Goal: Task Accomplishment & Management: Use online tool/utility

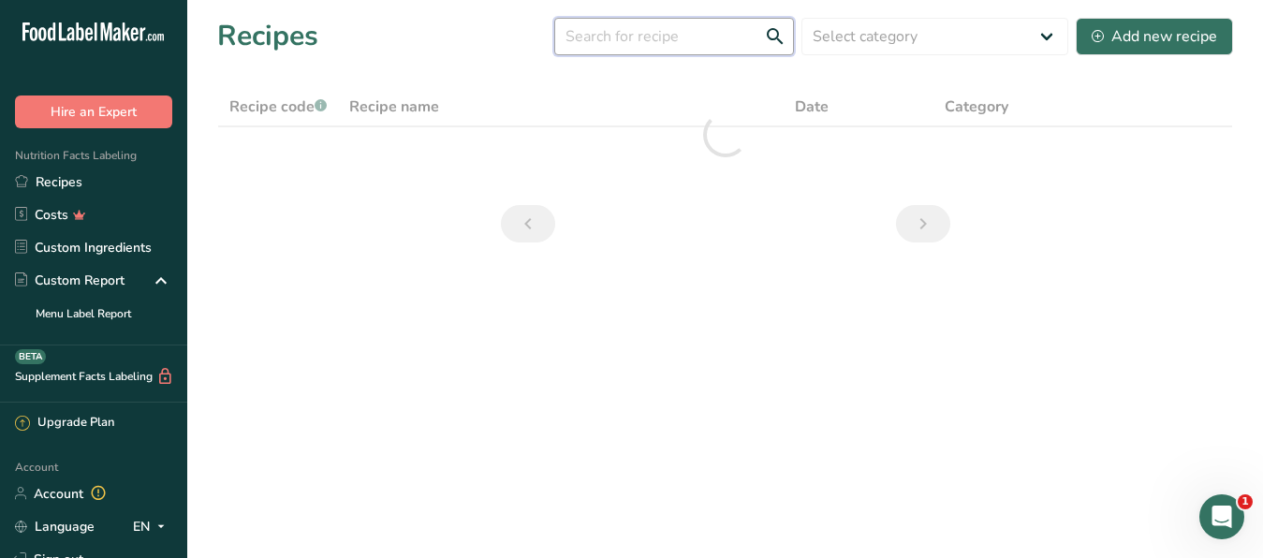
click at [723, 33] on input "text" at bounding box center [674, 36] width 240 height 37
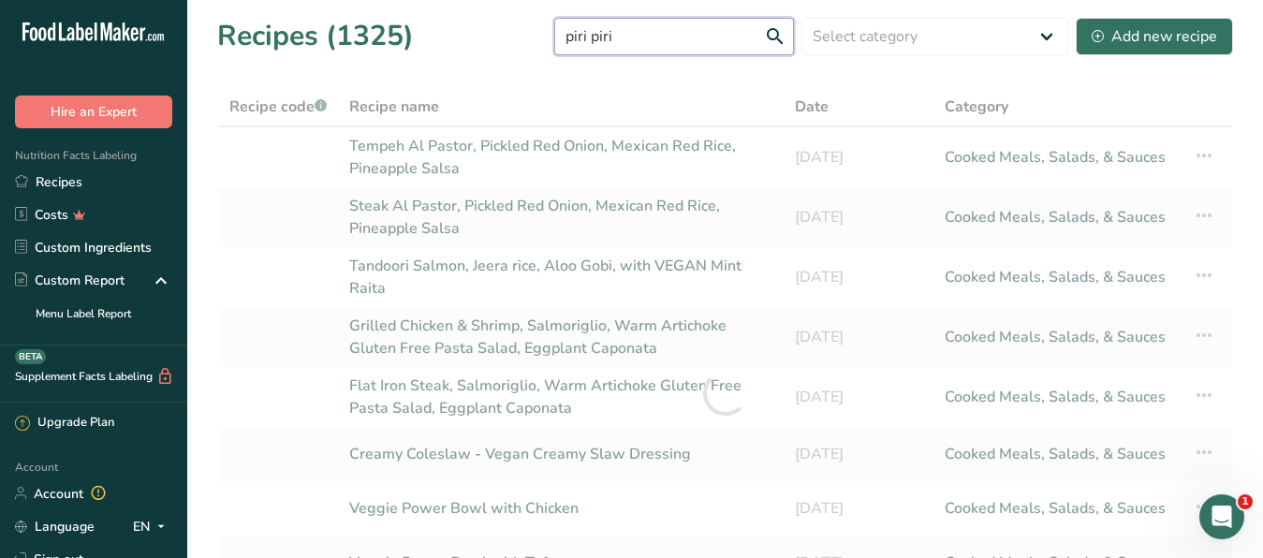
type input "piri piri"
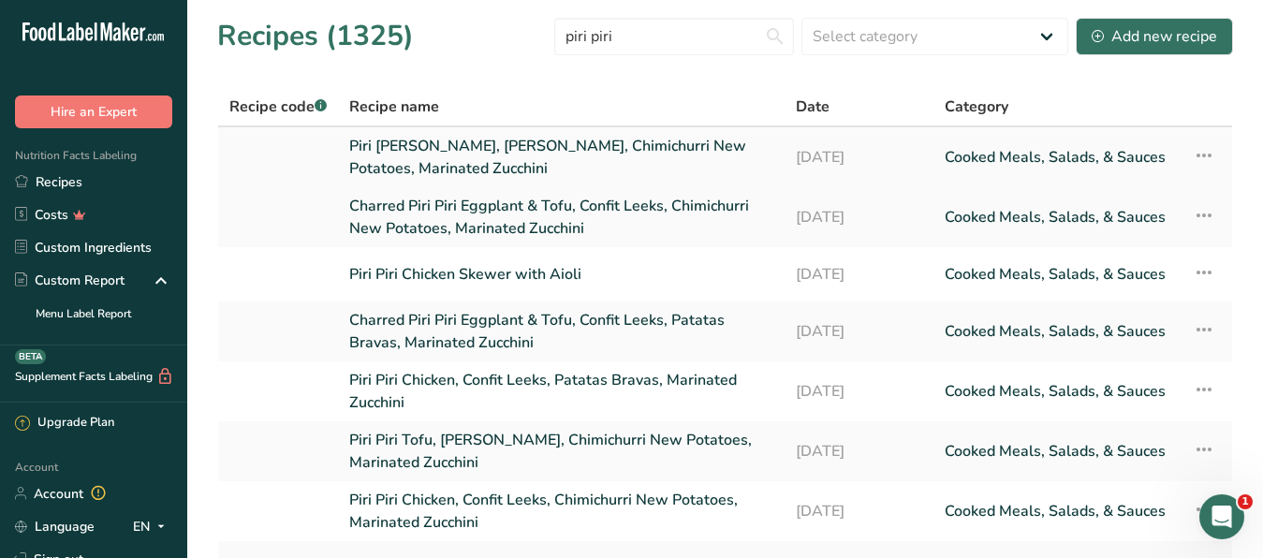
click at [439, 148] on link "Piri [PERSON_NAME], [PERSON_NAME], Chimichurri New Potatoes, Marinated Zucchini" at bounding box center [561, 157] width 424 height 45
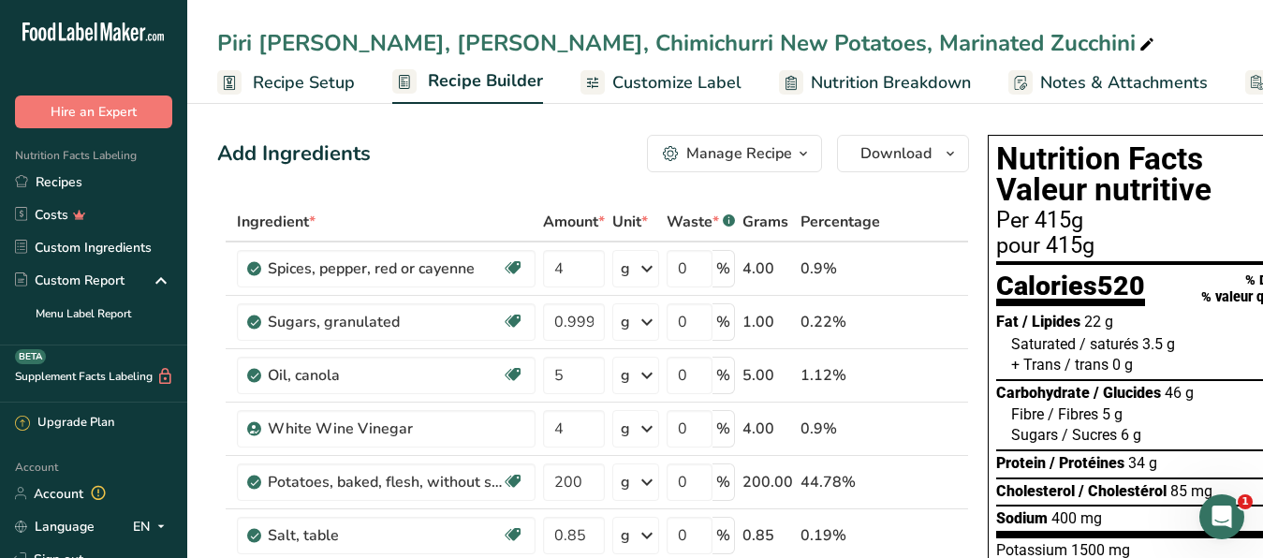
click at [778, 150] on div "Manage Recipe" at bounding box center [739, 153] width 106 height 22
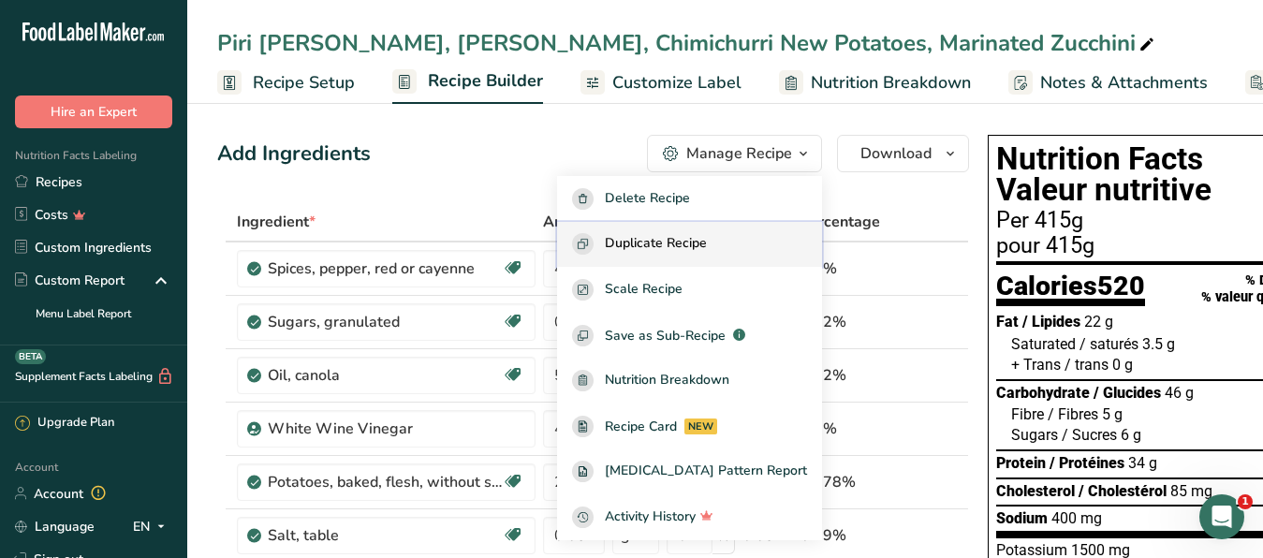
click at [677, 242] on span "Duplicate Recipe" at bounding box center [656, 244] width 102 height 22
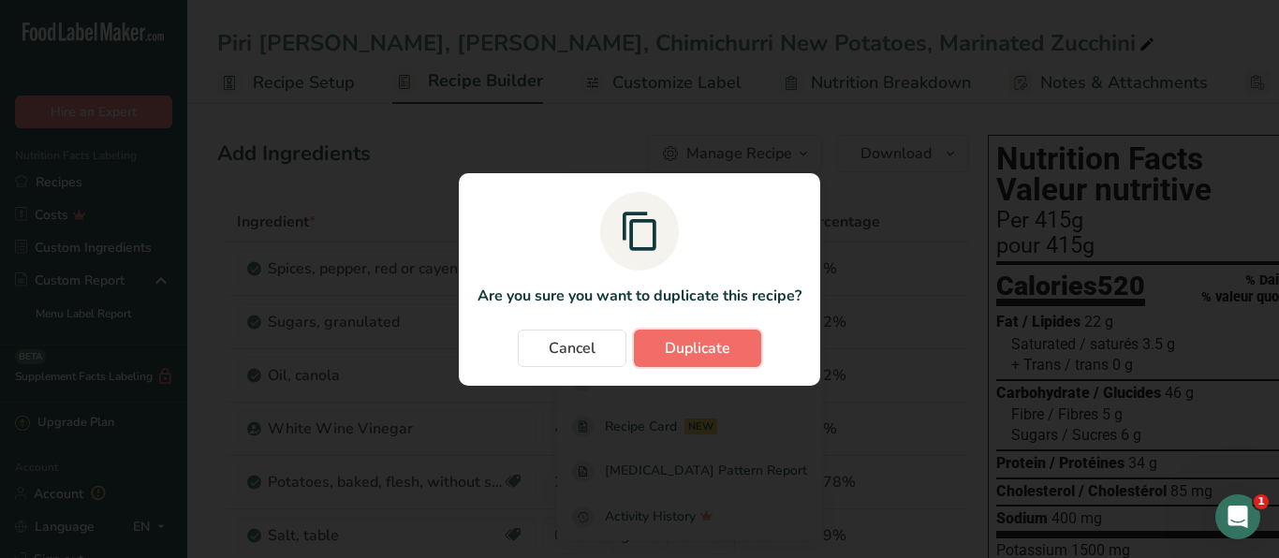
click at [694, 340] on span "Duplicate" at bounding box center [698, 348] width 66 height 22
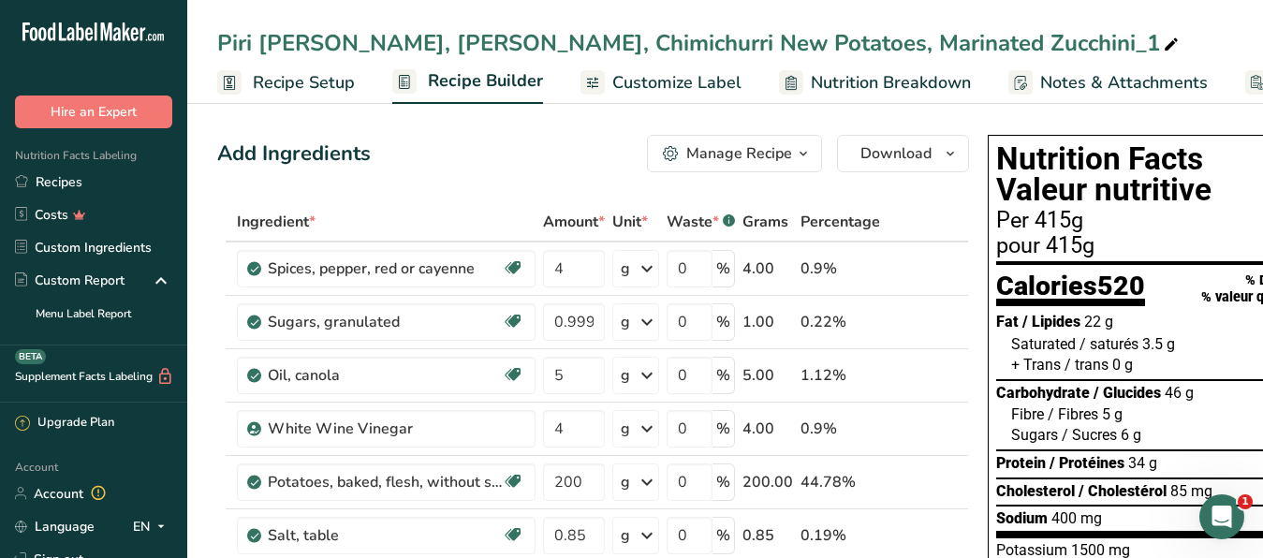
click at [700, 80] on span "Customize Label" at bounding box center [676, 82] width 129 height 25
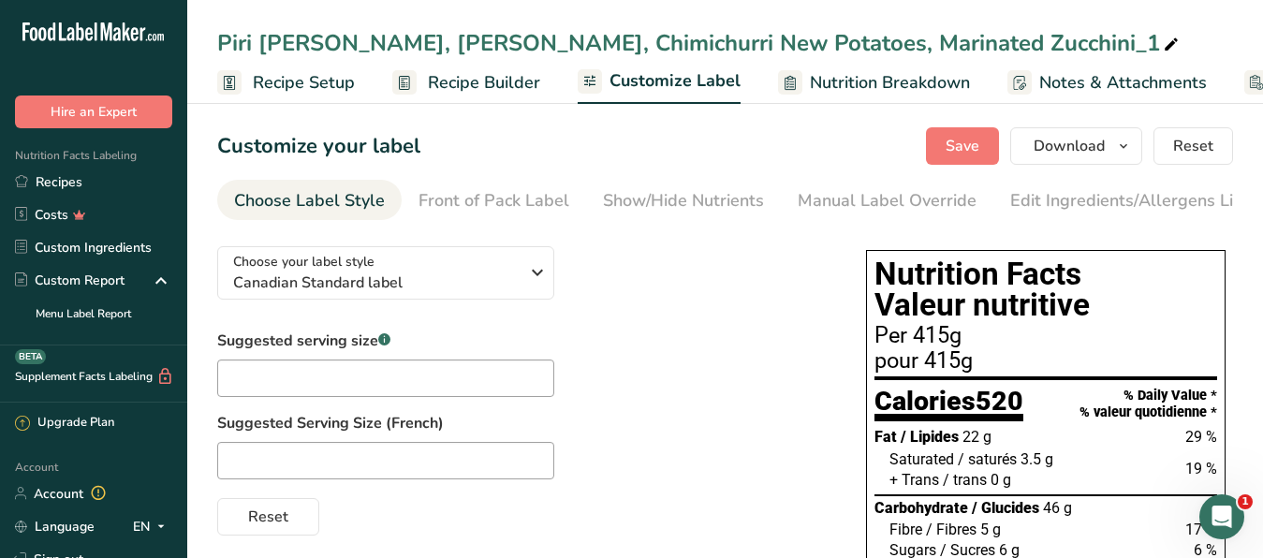
scroll to position [0, 179]
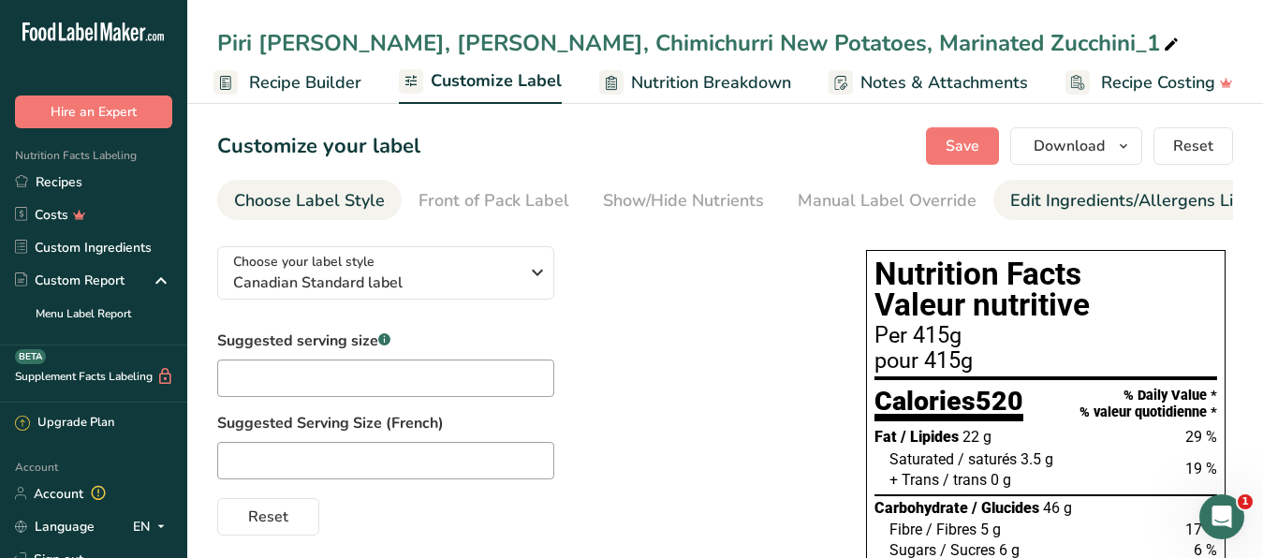
click at [1026, 197] on div "Edit Ingredients/Allergens List" at bounding box center [1129, 200] width 238 height 25
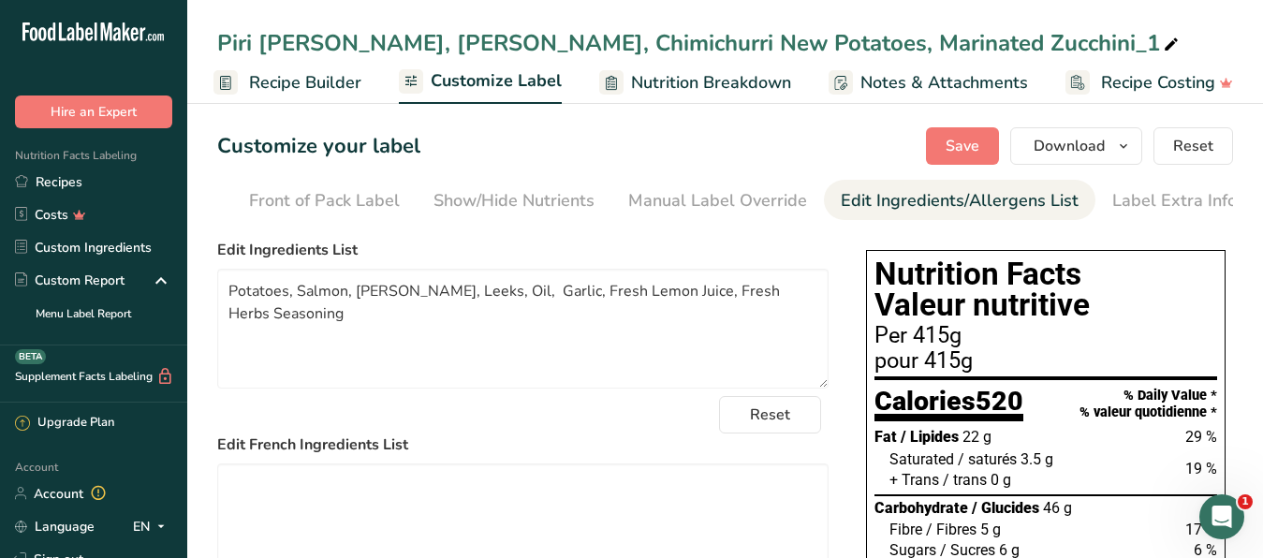
scroll to position [0, 171]
drag, startPoint x: 344, startPoint y: 308, endPoint x: 298, endPoint y: 307, distance: 45.9
click at [298, 307] on textarea "Potatoes, Salmon, [PERSON_NAME], Leeks, Oil, Garlic, Fresh Lemon Juice, Fresh H…" at bounding box center [522, 329] width 611 height 120
drag, startPoint x: 318, startPoint y: 332, endPoint x: 224, endPoint y: 302, distance: 99.5
click at [224, 302] on textarea "Potatoes, Shrimp, [PERSON_NAME], Leeks, Oil, Garlic, Fresh Lemon Juice, Fresh H…" at bounding box center [522, 329] width 611 height 120
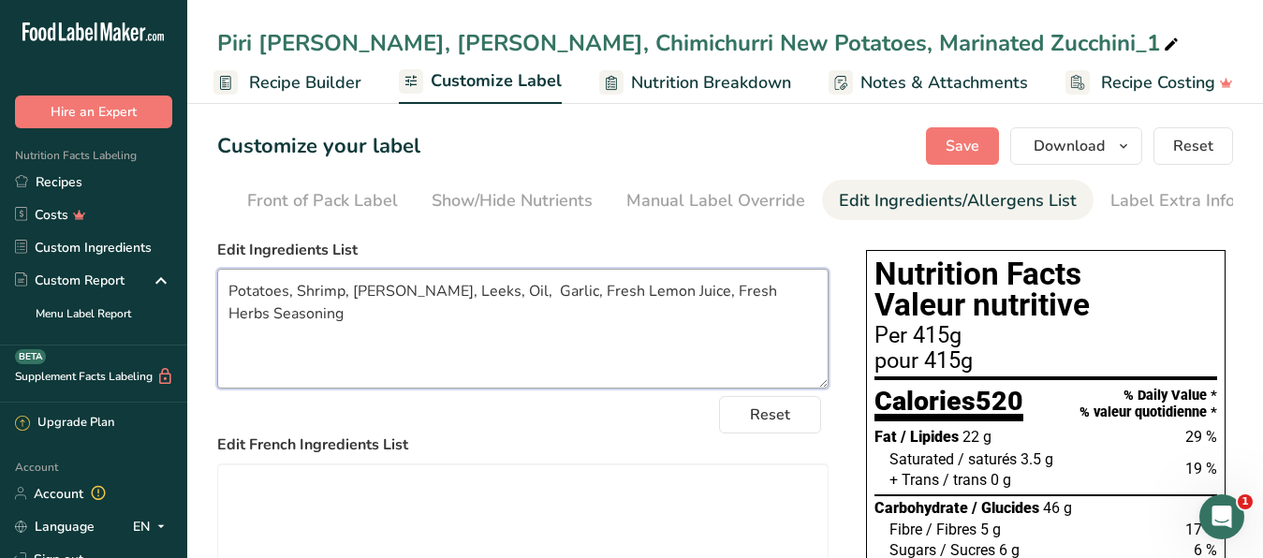
click at [419, 356] on textarea "Potatoes, Shrimp, [PERSON_NAME], Leeks, Oil, Garlic, Fresh Lemon Juice, Fresh H…" at bounding box center [522, 329] width 611 height 120
drag, startPoint x: 360, startPoint y: 342, endPoint x: 226, endPoint y: 302, distance: 139.8
click at [226, 302] on textarea "Potatoes, Shrimp, [PERSON_NAME], Leeks, Oil, Garlic, Fresh Lemon Juice, Fresh H…" at bounding box center [522, 329] width 611 height 120
type textarea "Potatoes, Shrimp, [PERSON_NAME], Leeks, Oil, Garlic, Fresh Lemon Juice, Fresh H…"
click at [302, 75] on span "Recipe Builder" at bounding box center [305, 82] width 112 height 25
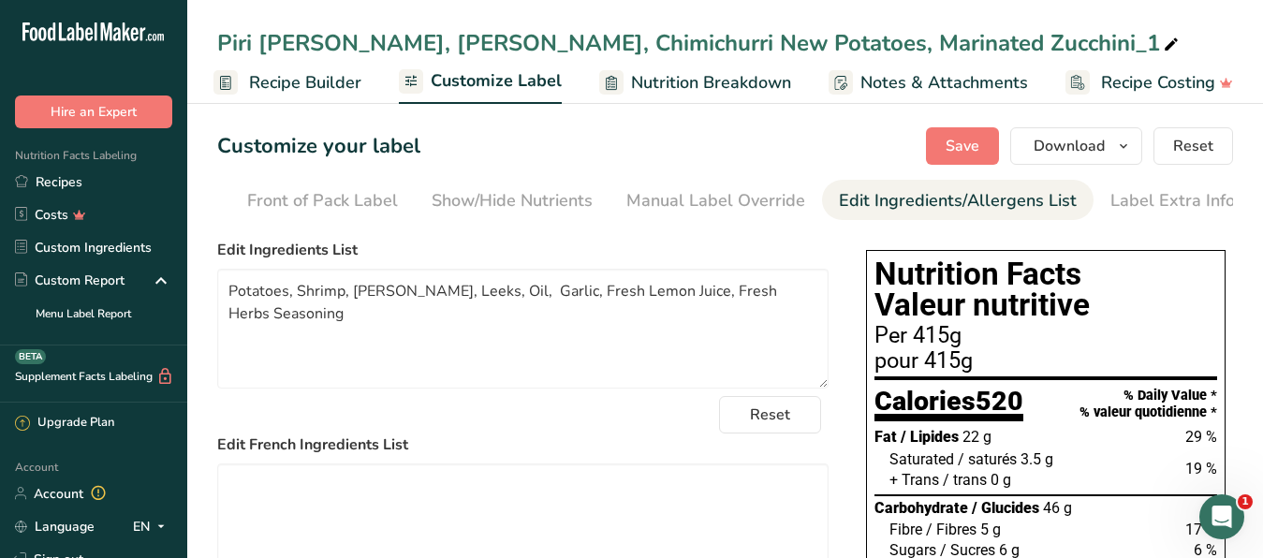
click at [1041, 38] on div at bounding box center [631, 279] width 1263 height 558
click at [1047, 41] on div at bounding box center [631, 279] width 1263 height 558
click at [1042, 45] on div at bounding box center [631, 279] width 1263 height 558
click at [375, 48] on div at bounding box center [631, 279] width 1263 height 558
click at [1046, 40] on div at bounding box center [631, 279] width 1263 height 558
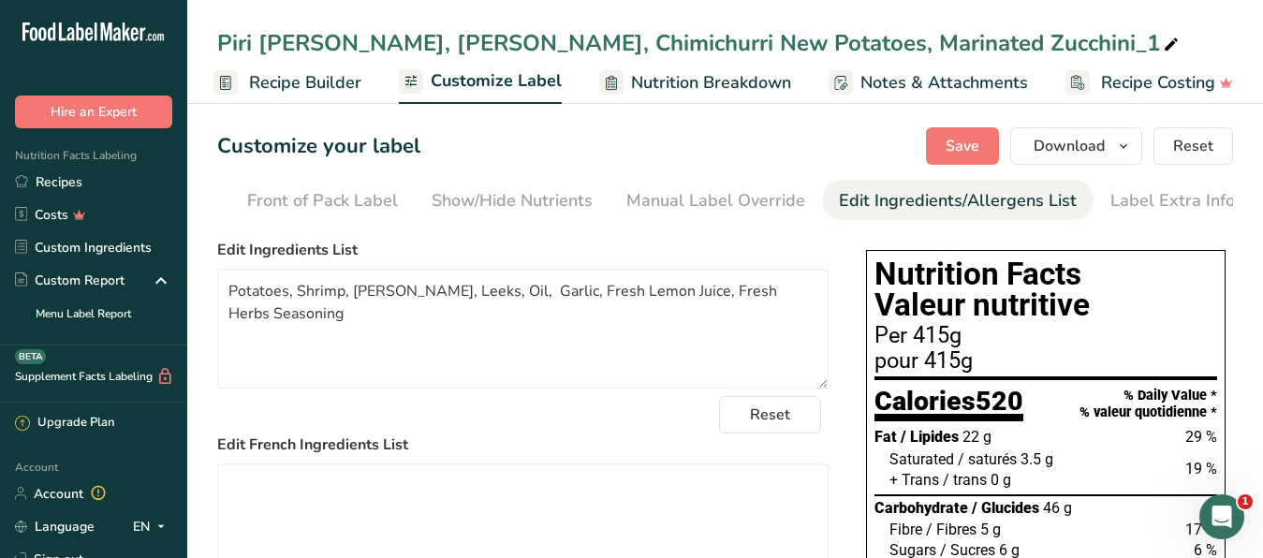
click at [1037, 39] on div at bounding box center [631, 279] width 1263 height 558
click at [1048, 43] on div at bounding box center [631, 279] width 1263 height 558
click at [1047, 40] on div at bounding box center [631, 279] width 1263 height 558
click at [519, 375] on div at bounding box center [631, 279] width 1263 height 558
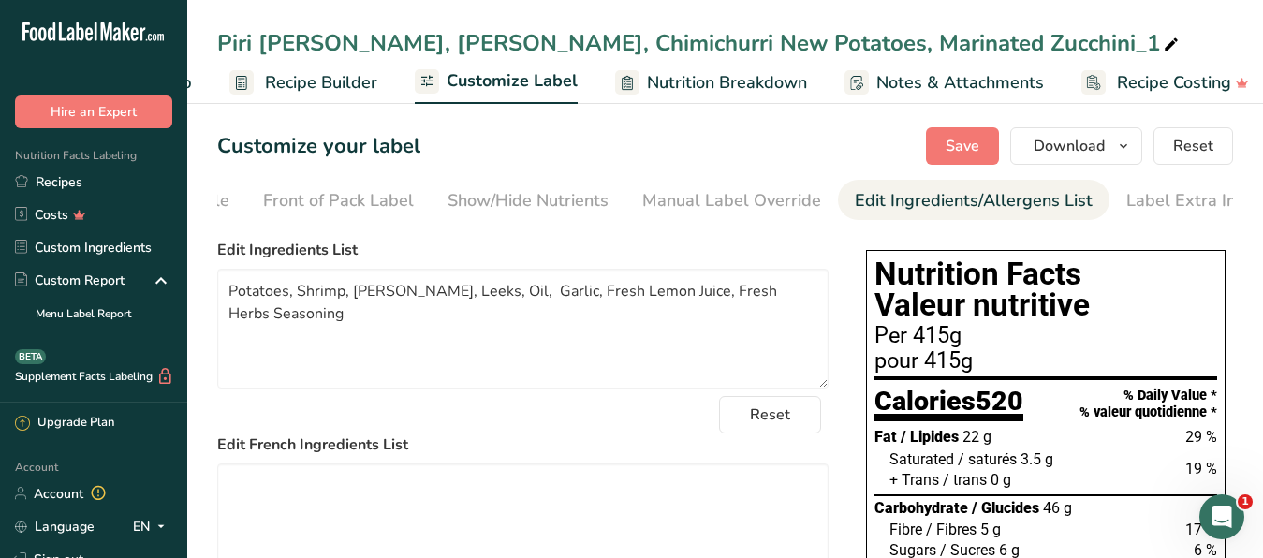
click at [1163, 40] on icon at bounding box center [1171, 45] width 17 height 26
click at [376, 41] on input "Piri [PERSON_NAME], [PERSON_NAME], Chimichurri New Potatoes, Marinated Zucchini" at bounding box center [725, 43] width 1016 height 34
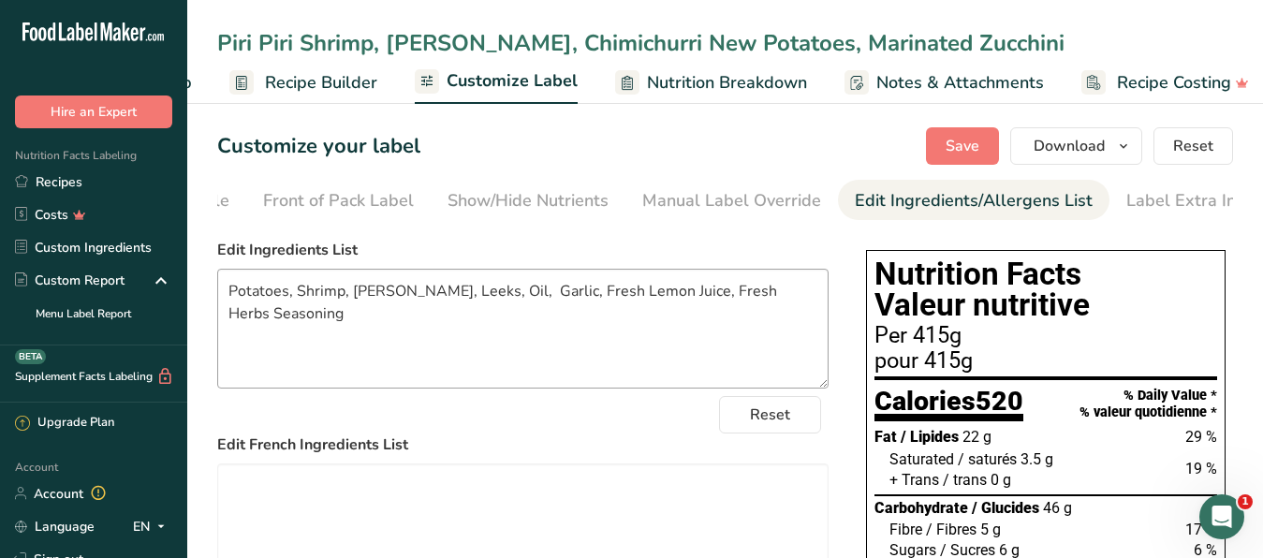
type input "Piri Piri Shrimp, [PERSON_NAME], Chimichurri New Potatoes, Marinated Zucchini"
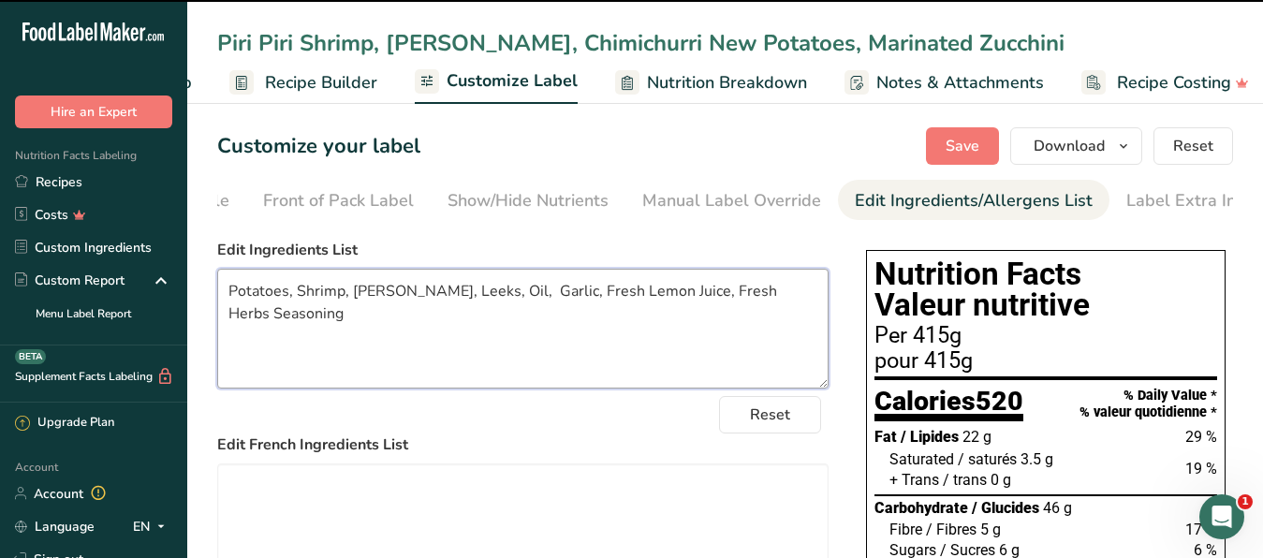
drag, startPoint x: 307, startPoint y: 340, endPoint x: 227, endPoint y: 299, distance: 90.5
click at [227, 299] on textarea "Potatoes, Shrimp, [PERSON_NAME], Leeks, Oil, Garlic, Fresh Lemon Juice, Fresh H…" at bounding box center [522, 329] width 611 height 120
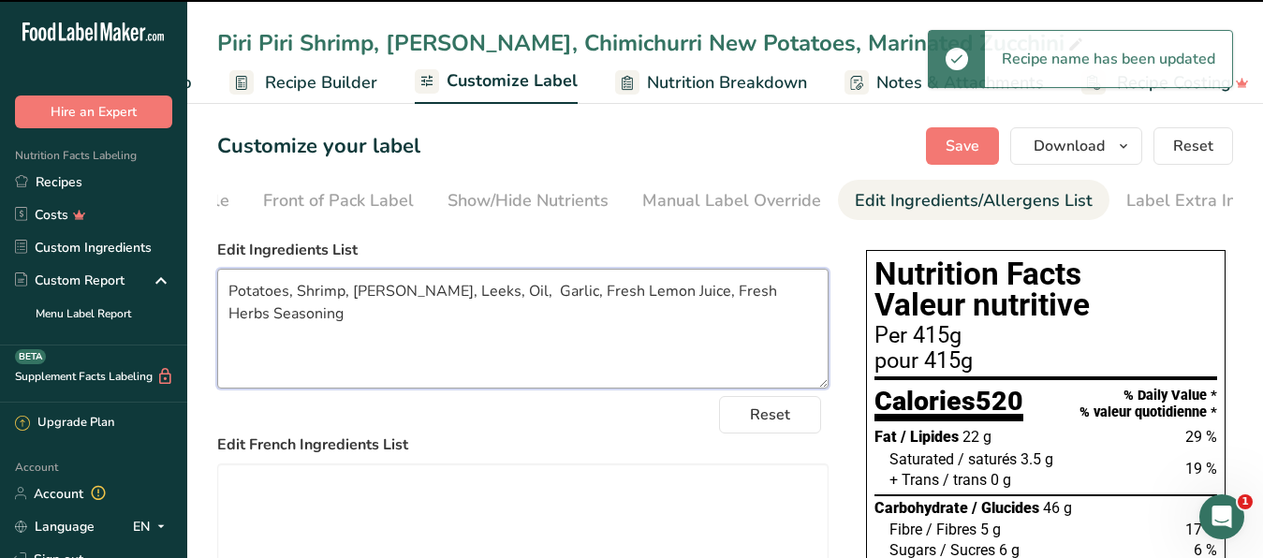
type textarea "Potatoes, Salmon, [PERSON_NAME], Leeks, Oil, Garlic, Fresh Lemon Juice, Fresh H…"
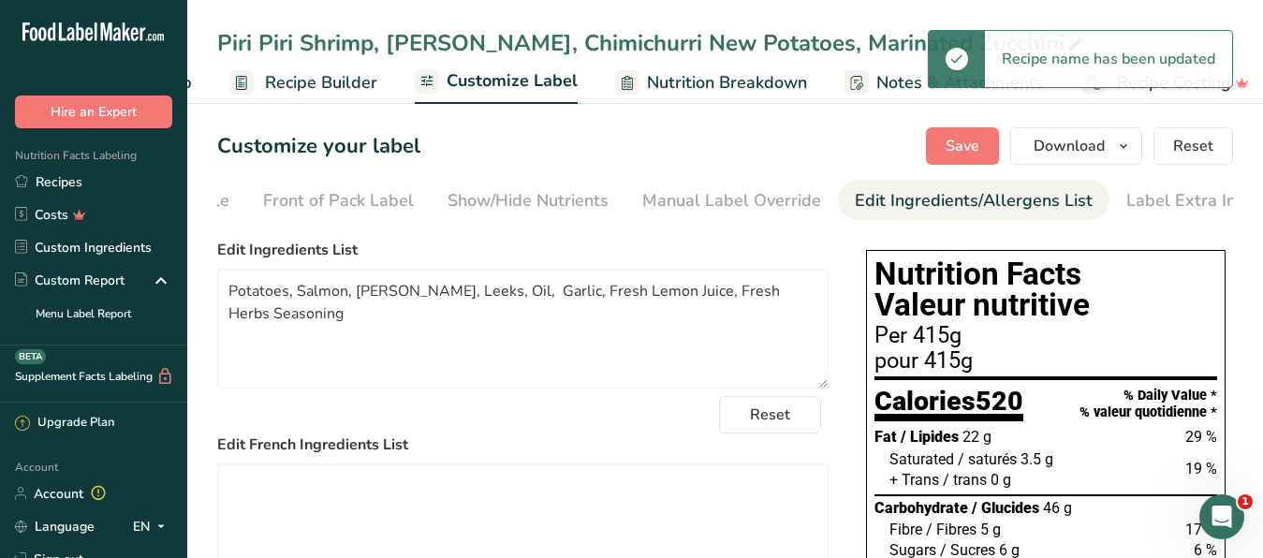
click at [305, 87] on span "Recipe Builder" at bounding box center [321, 82] width 112 height 25
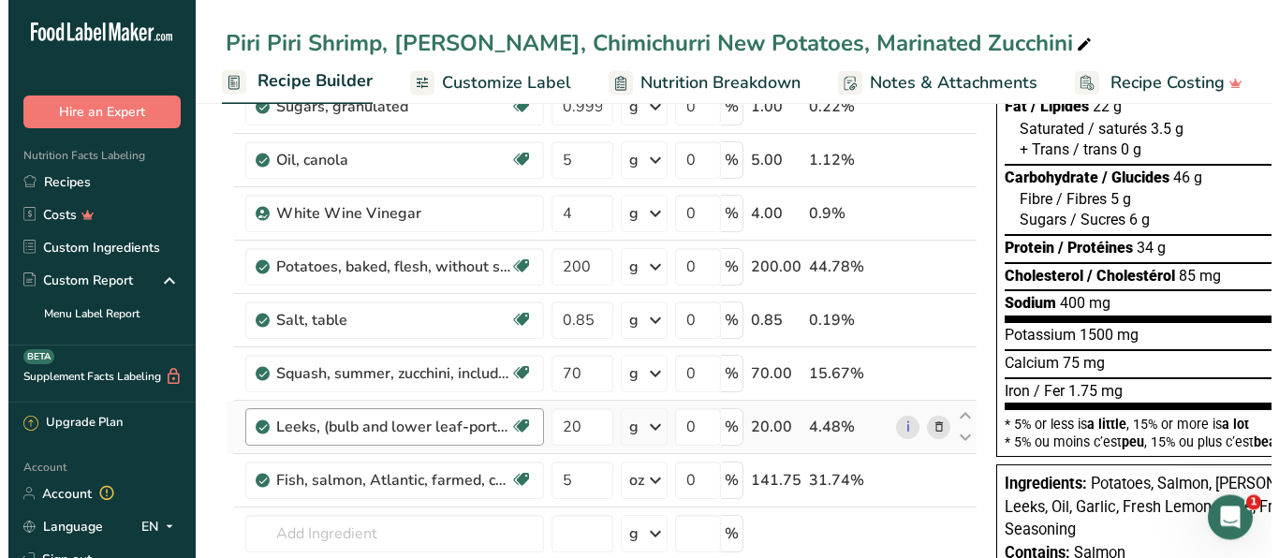
scroll to position [287, 0]
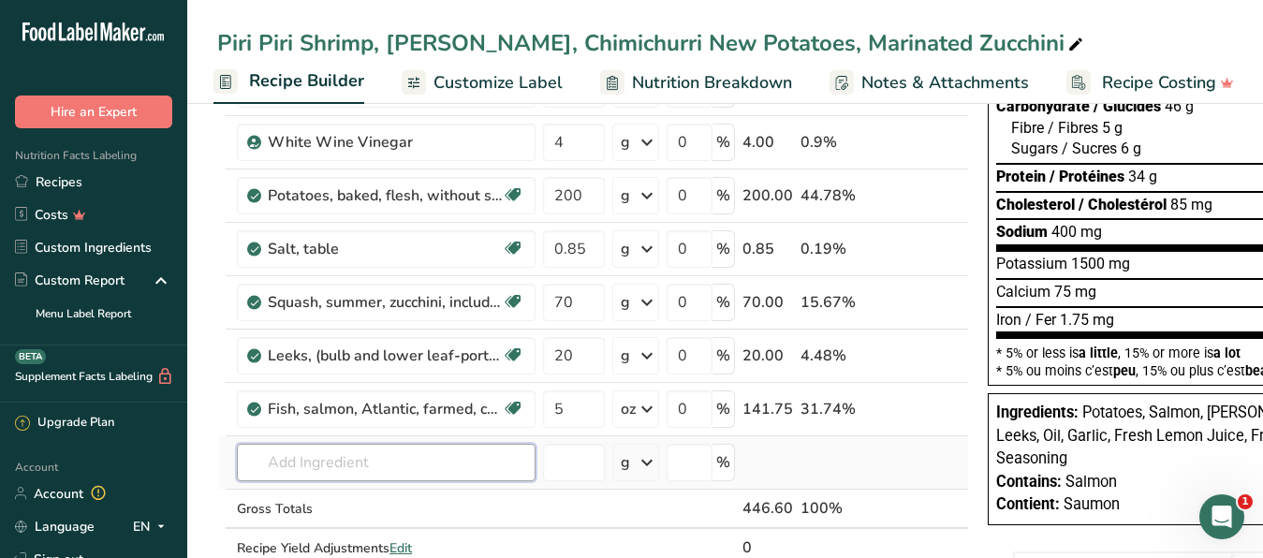
click at [314, 460] on input "text" at bounding box center [386, 462] width 299 height 37
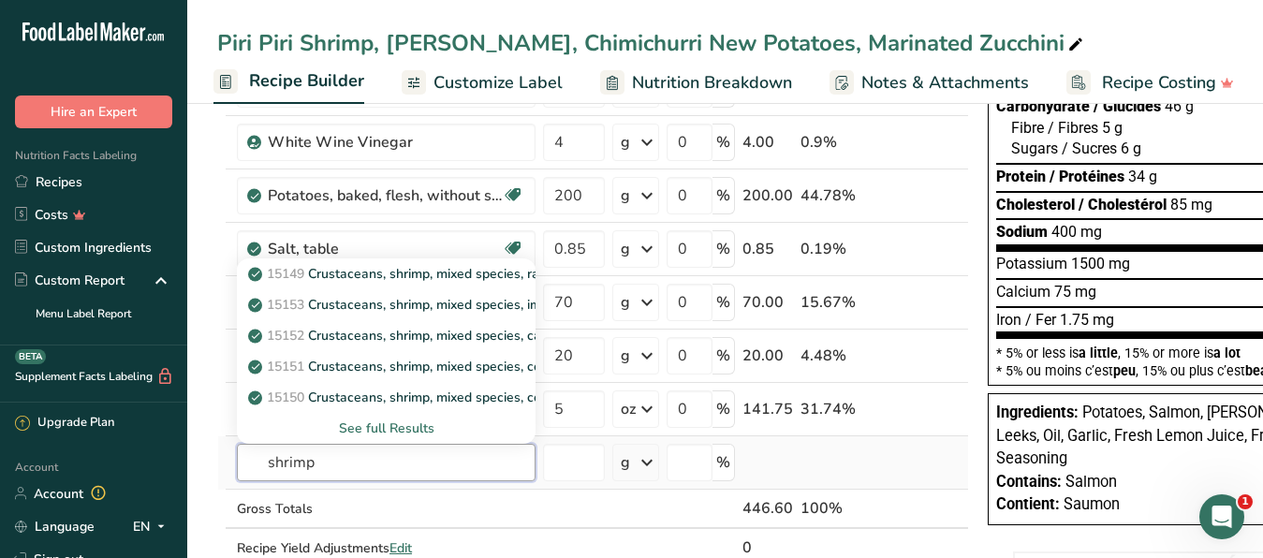
type input "shrimp"
click at [395, 426] on div "See full Results" at bounding box center [386, 429] width 269 height 20
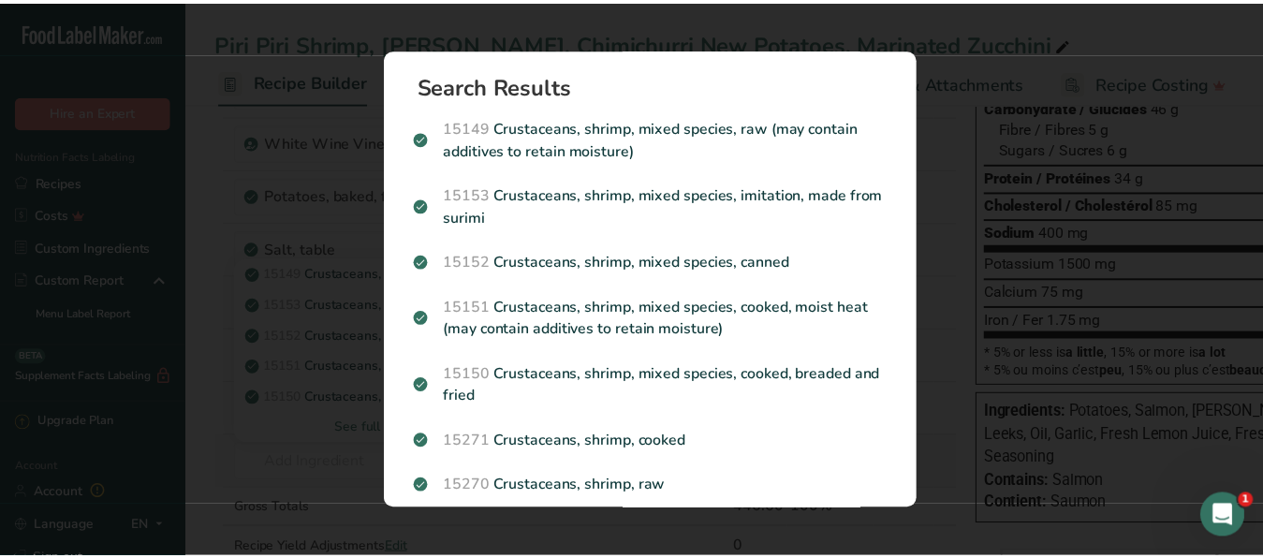
scroll to position [0, 163]
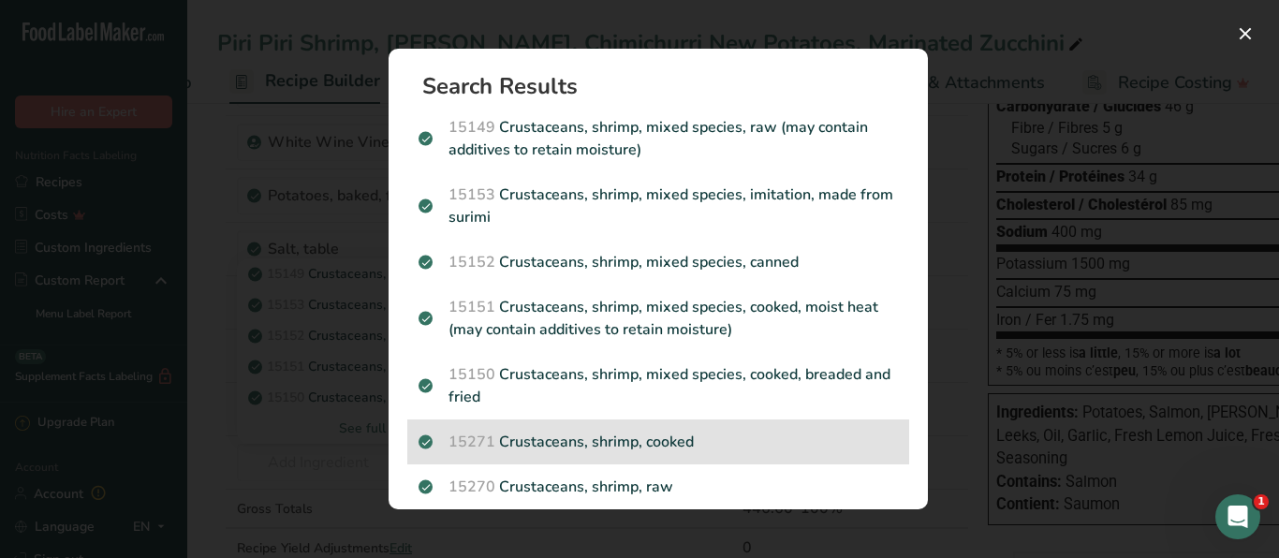
click at [570, 449] on p "15271 Crustaceans, shrimp, cooked" at bounding box center [658, 442] width 479 height 22
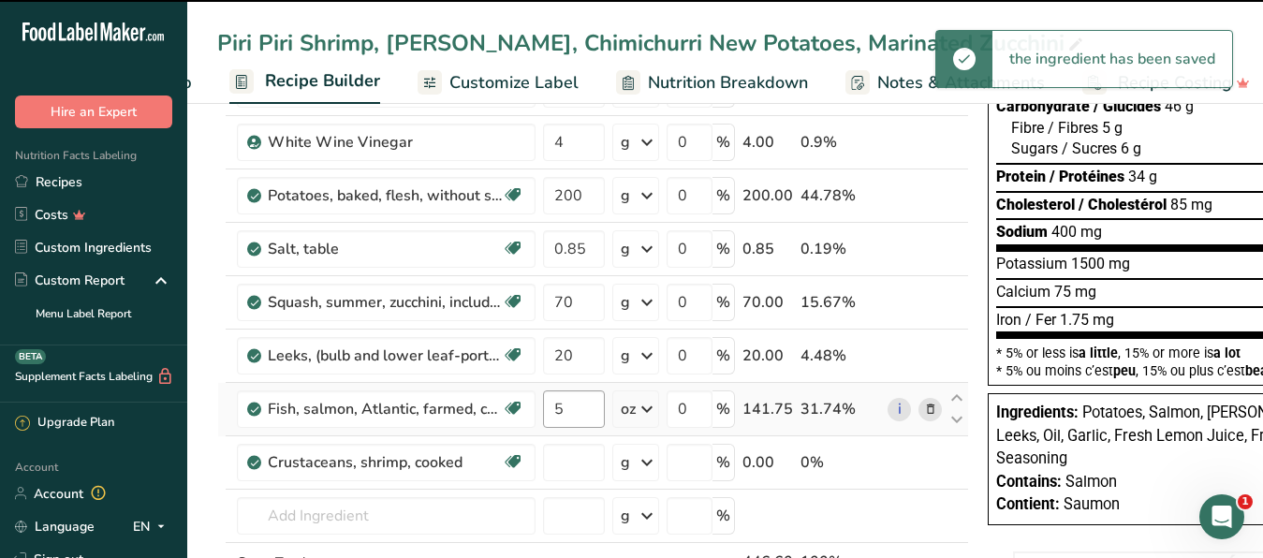
type input "0"
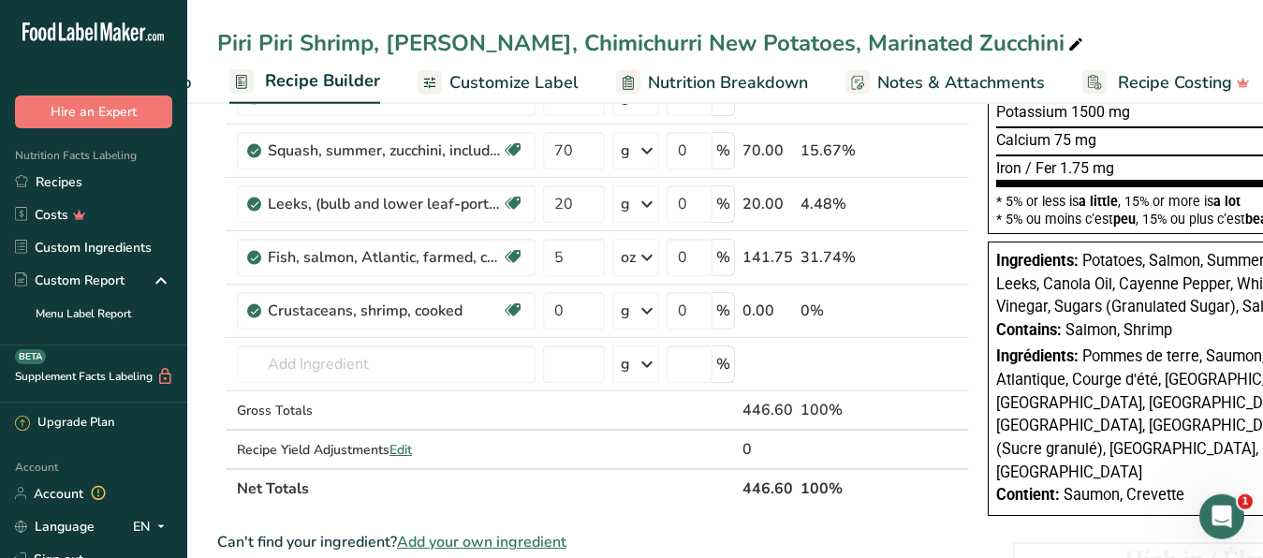
scroll to position [478, 0]
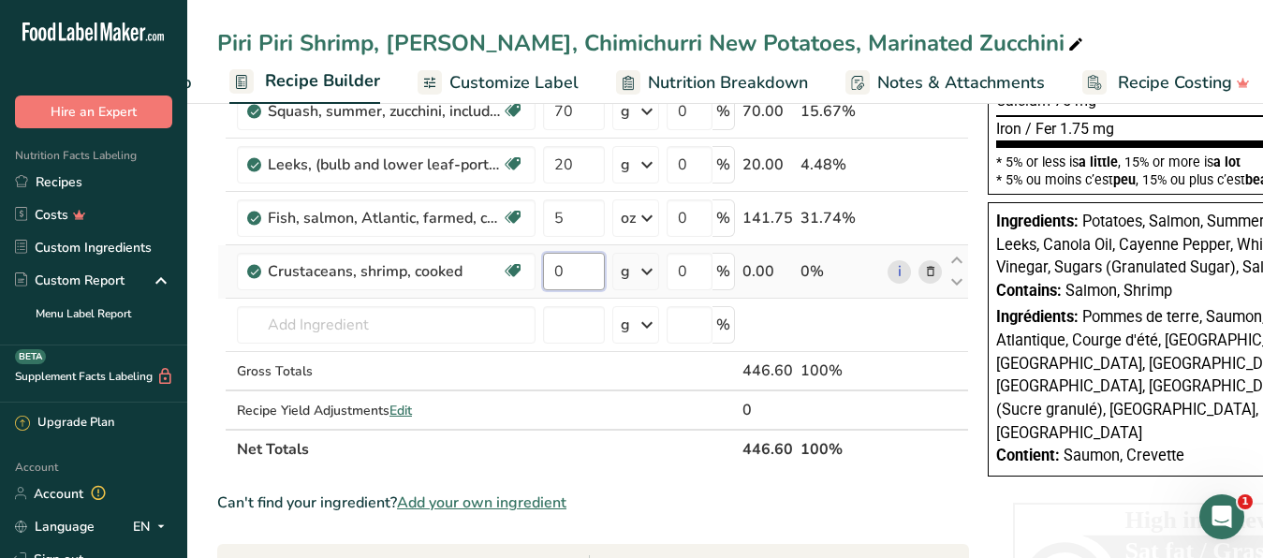
drag, startPoint x: 574, startPoint y: 272, endPoint x: 554, endPoint y: 269, distance: 20.0
click at [554, 269] on input "0" at bounding box center [574, 271] width 62 height 37
type input "4"
type input "4.8"
click at [649, 271] on div "Ingredient * Amount * Unit * Waste * .a-a{fill:#347362;}.b-a{fill:#fff;} Grams …" at bounding box center [593, 97] width 752 height 744
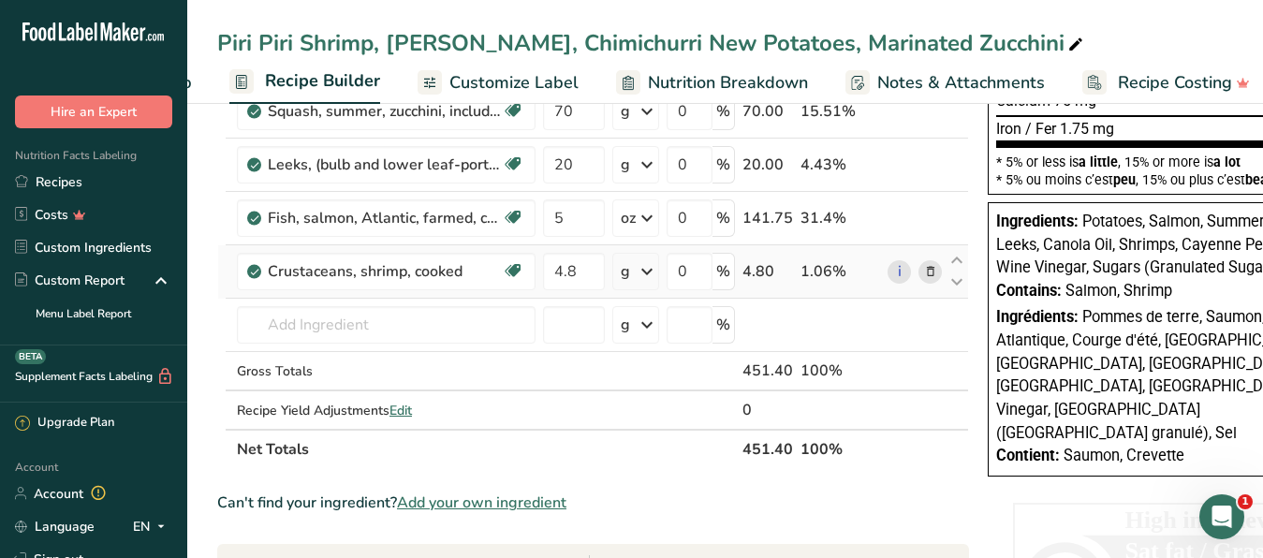
click at [648, 270] on icon at bounding box center [647, 272] width 22 height 34
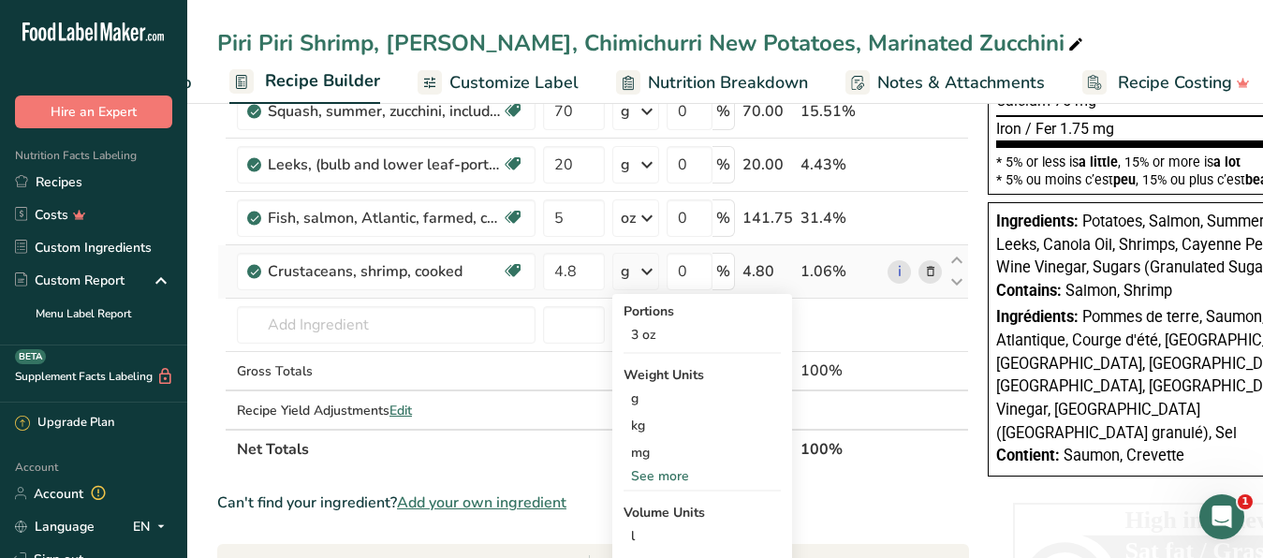
click at [641, 471] on div "See more" at bounding box center [702, 476] width 157 height 20
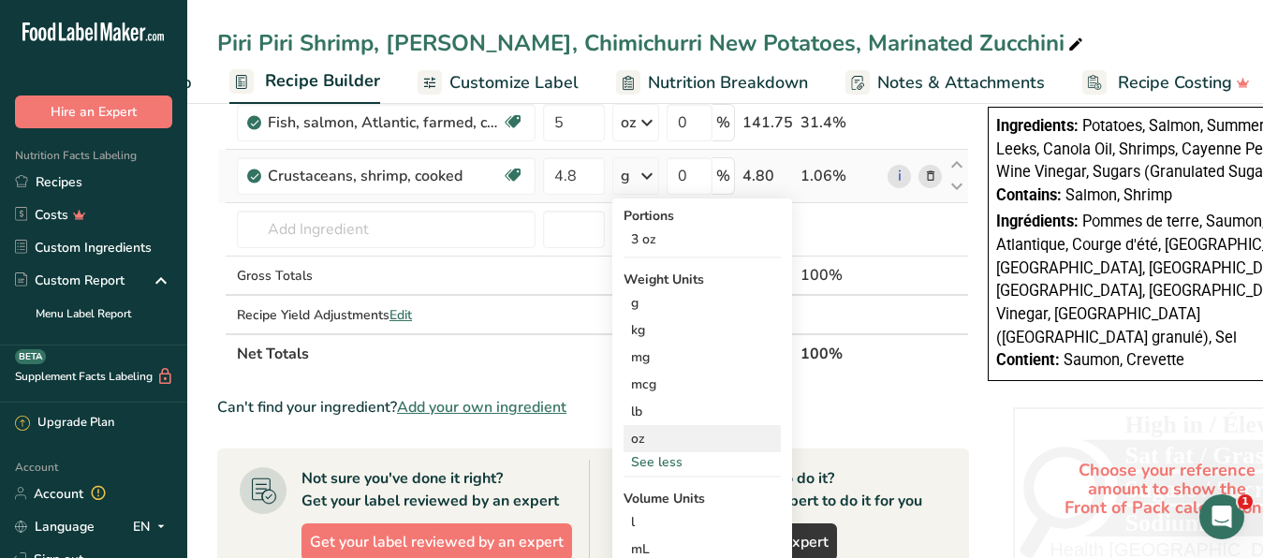
click at [640, 441] on div "oz" at bounding box center [702, 438] width 157 height 27
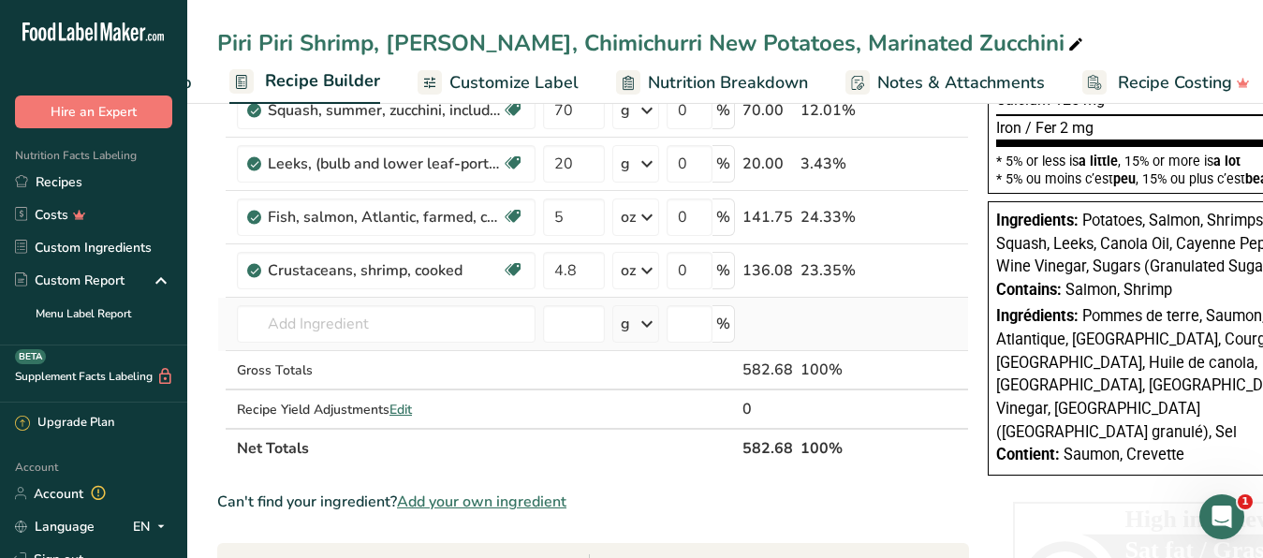
scroll to position [478, 0]
click at [929, 222] on icon at bounding box center [930, 219] width 13 height 20
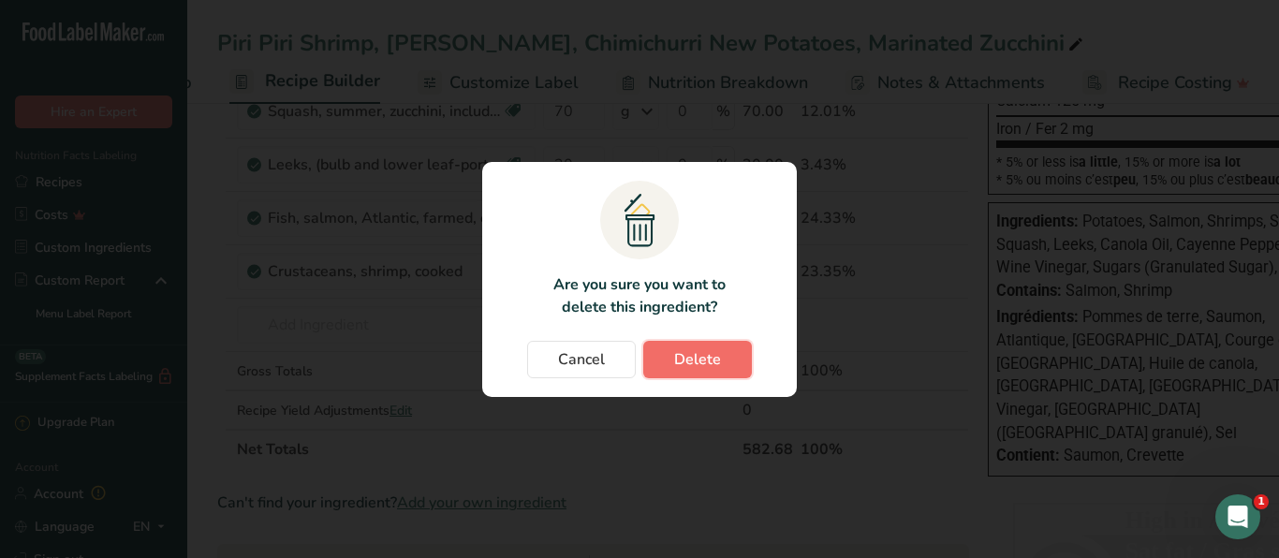
click at [691, 361] on span "Delete" at bounding box center [697, 359] width 47 height 22
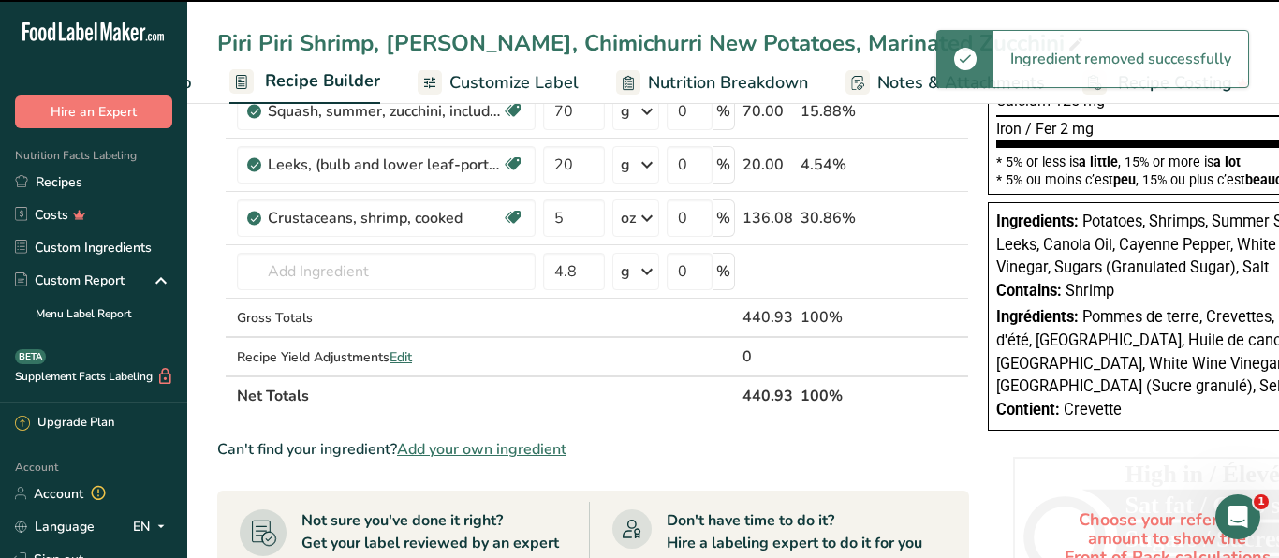
type input "4.8"
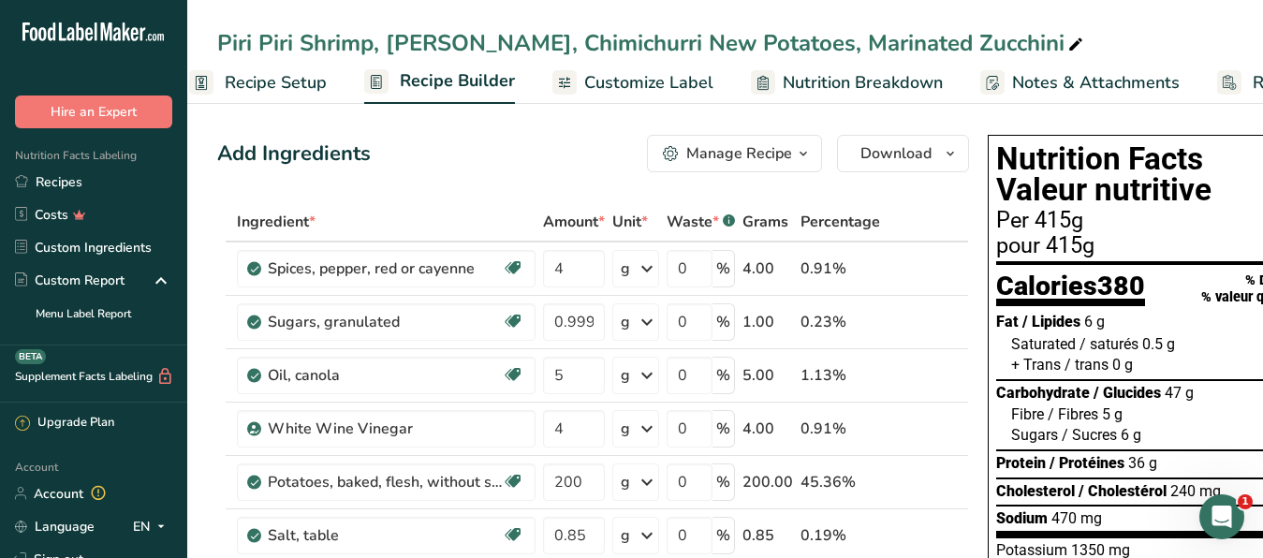
scroll to position [0, 0]
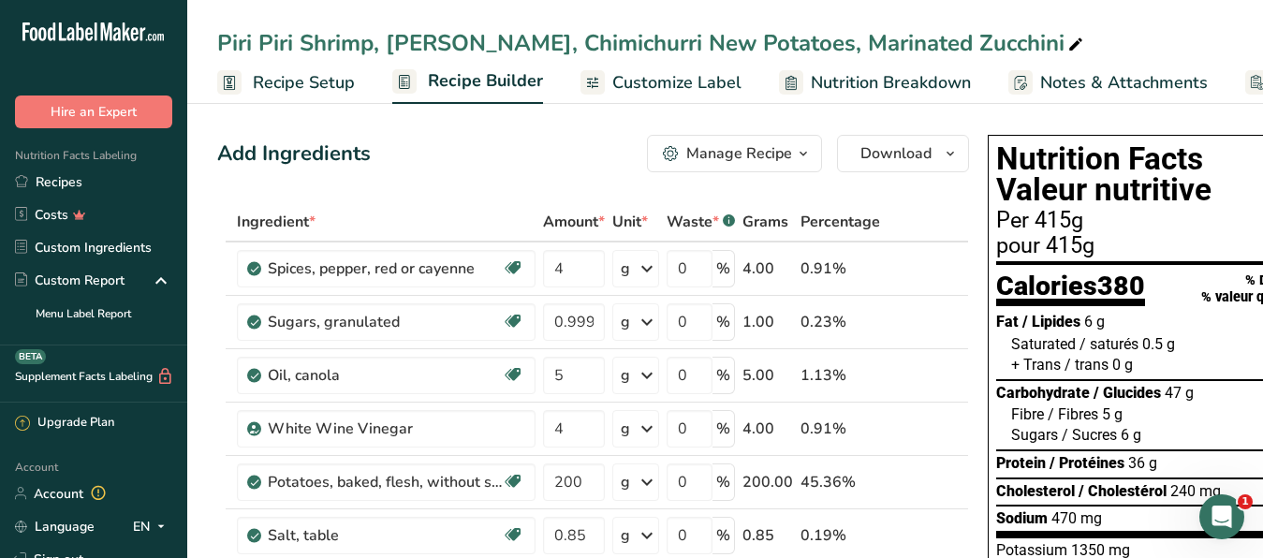
click at [300, 79] on span "Recipe Setup" at bounding box center [304, 82] width 102 height 25
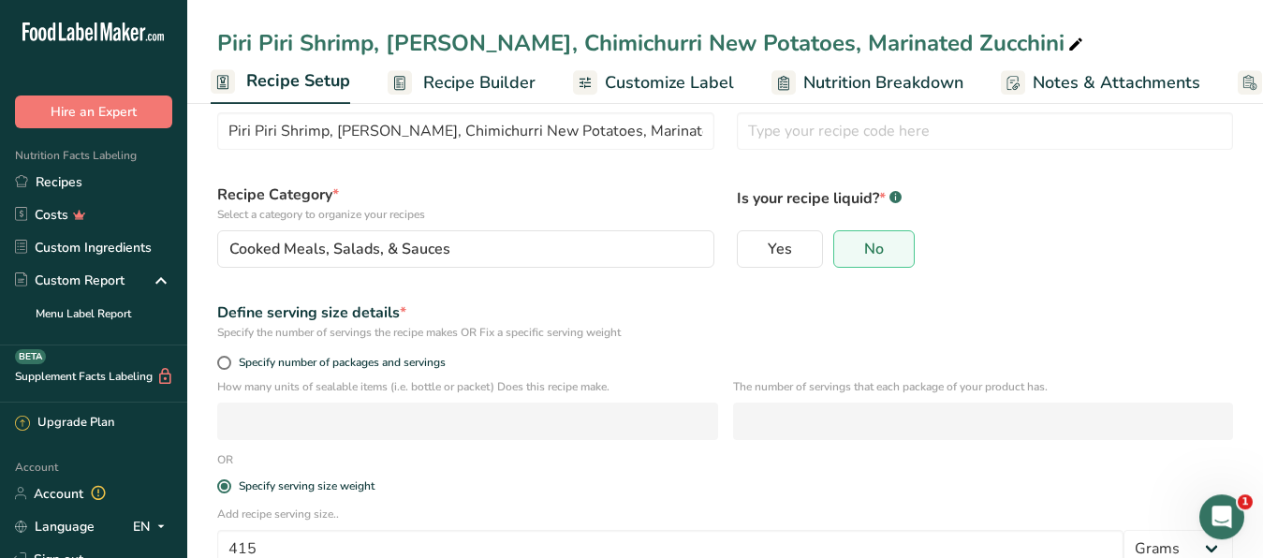
scroll to position [182, 0]
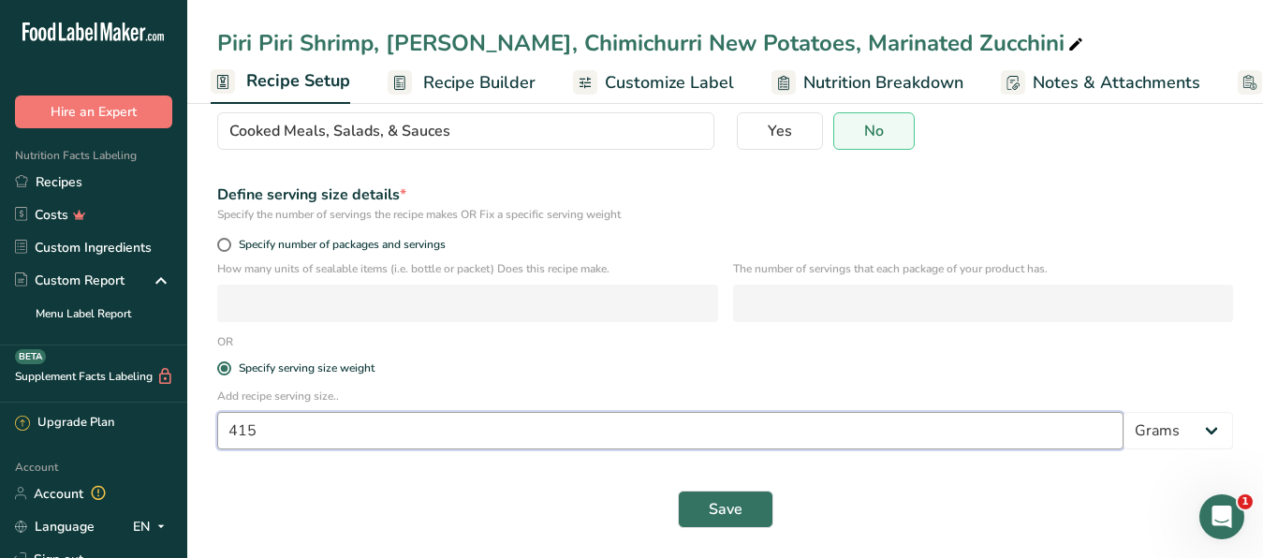
click at [262, 427] on input "415" at bounding box center [670, 430] width 906 height 37
type input "410"
click at [735, 511] on span "Save" at bounding box center [726, 509] width 34 height 22
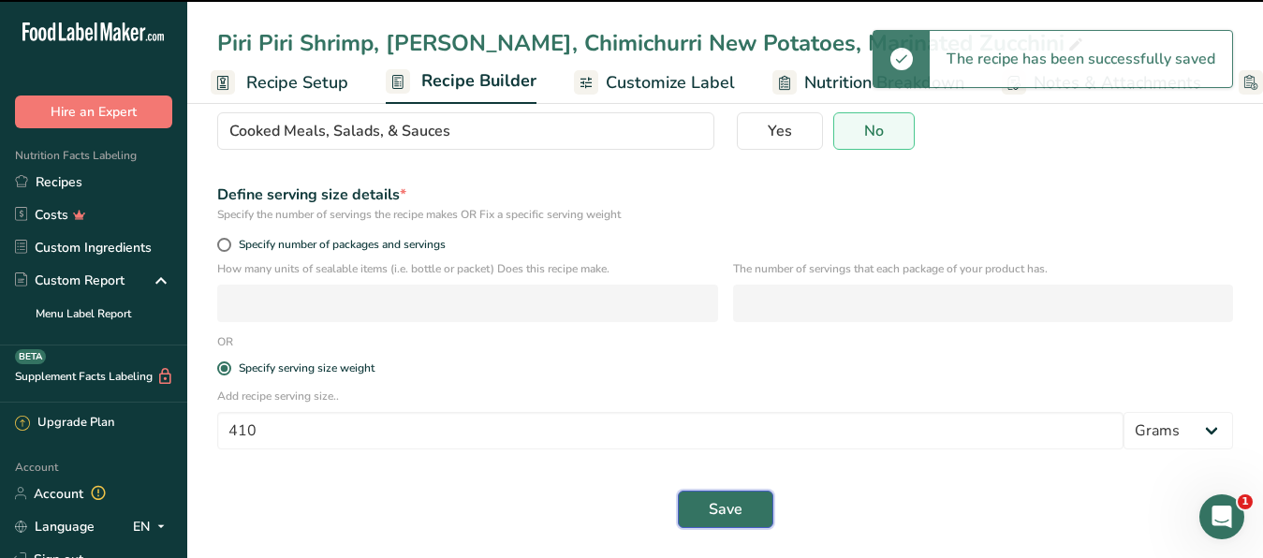
scroll to position [1, 7]
click at [478, 92] on span "Recipe Builder" at bounding box center [478, 79] width 115 height 25
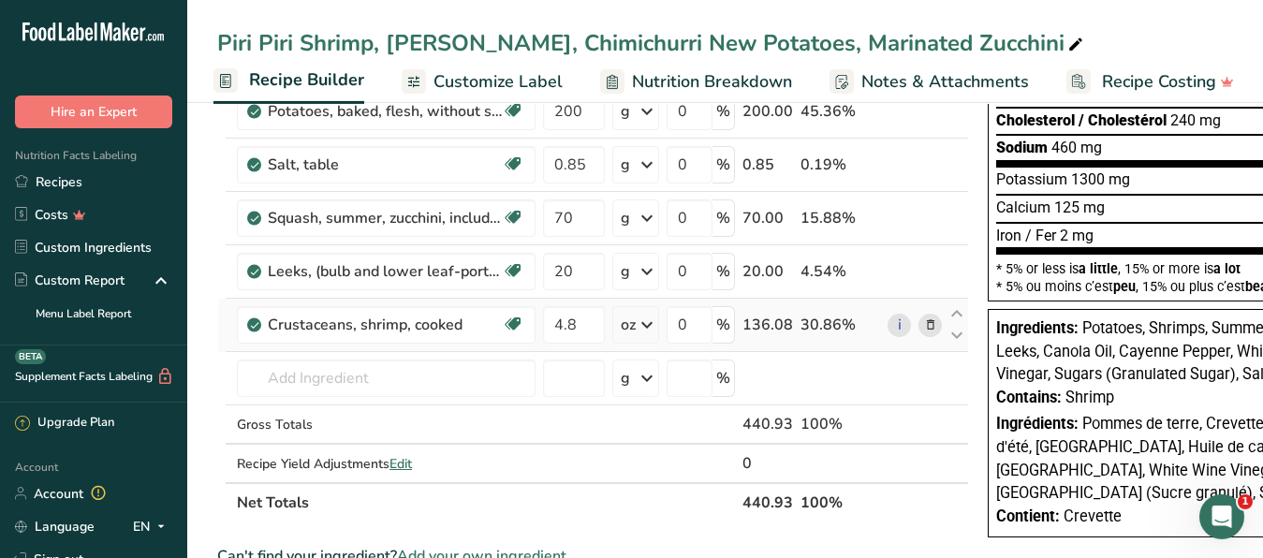
scroll to position [373, 0]
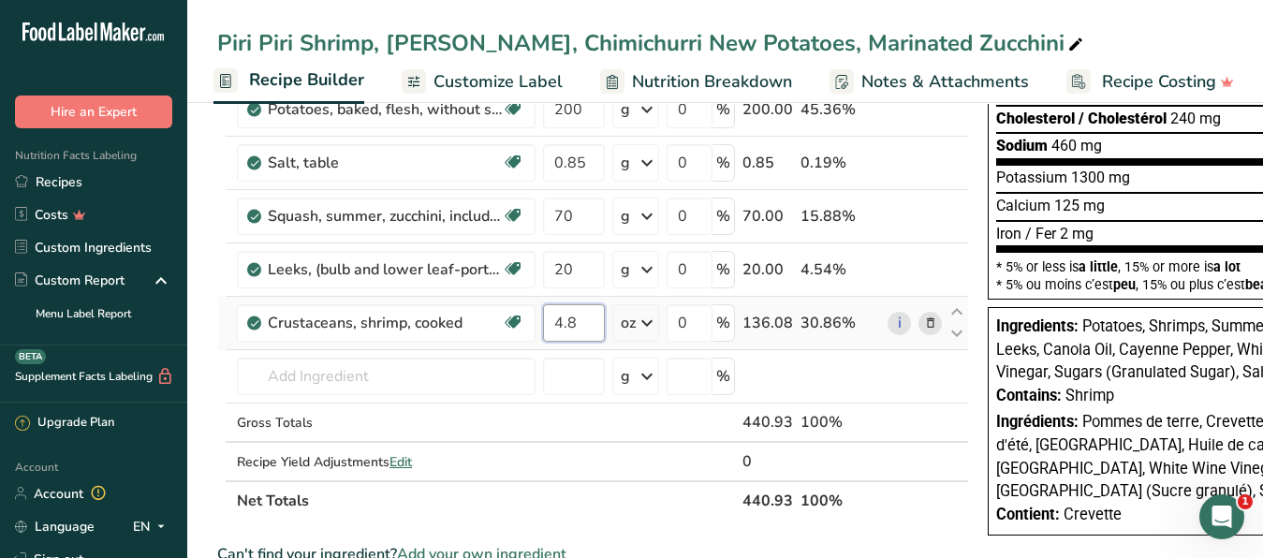
drag, startPoint x: 584, startPoint y: 325, endPoint x: 537, endPoint y: 323, distance: 47.8
click at [543, 323] on input "4.8" at bounding box center [574, 322] width 62 height 37
type input "5"
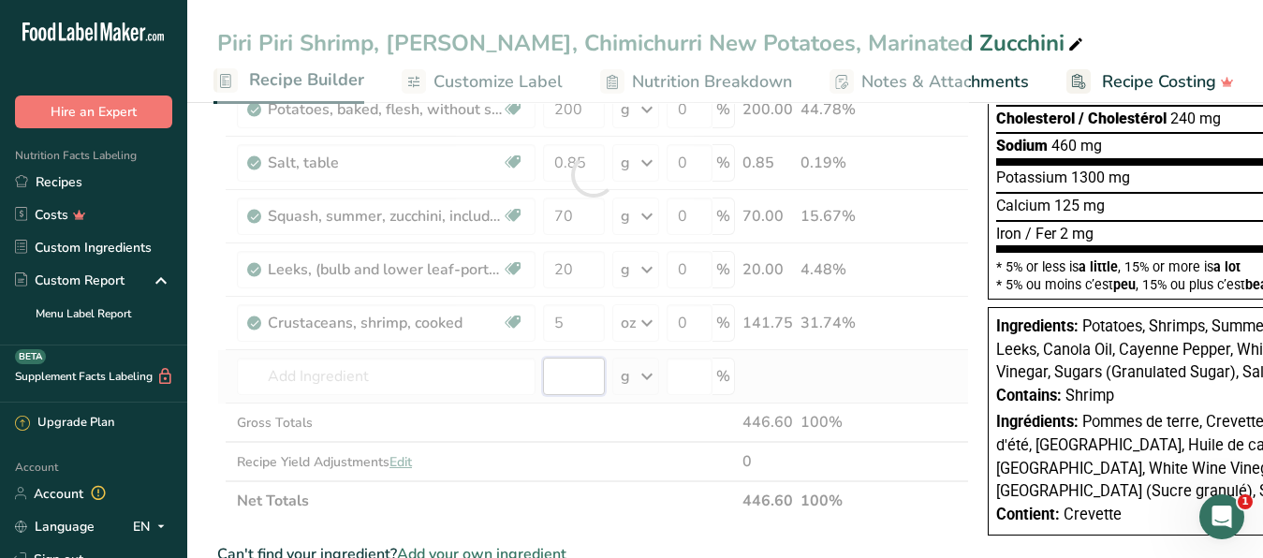
click at [574, 366] on input "number" at bounding box center [574, 376] width 62 height 37
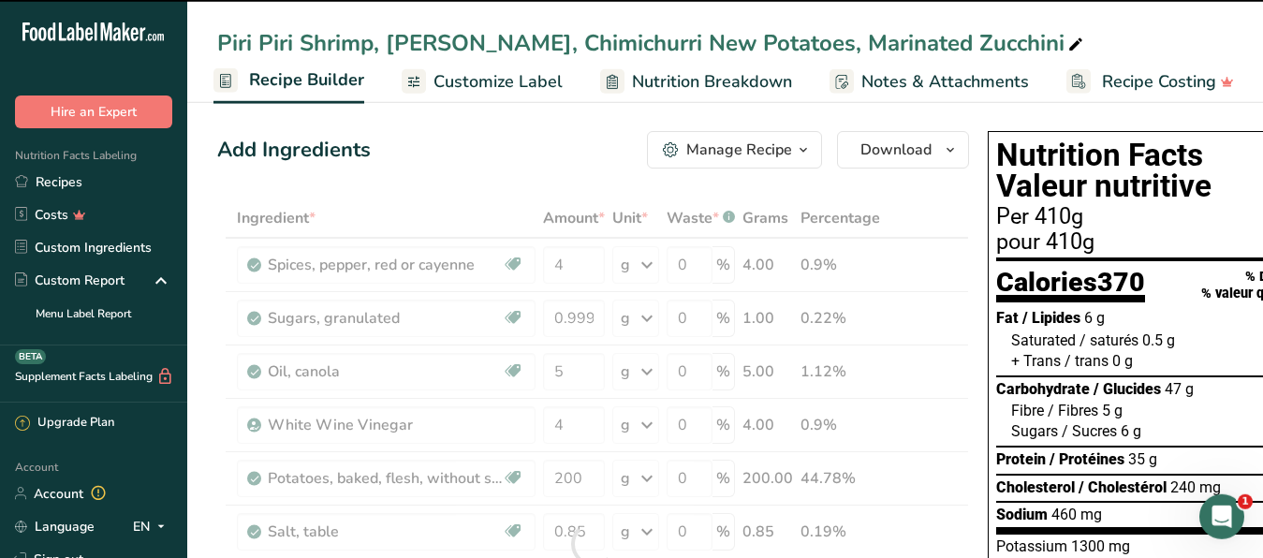
scroll to position [0, 0]
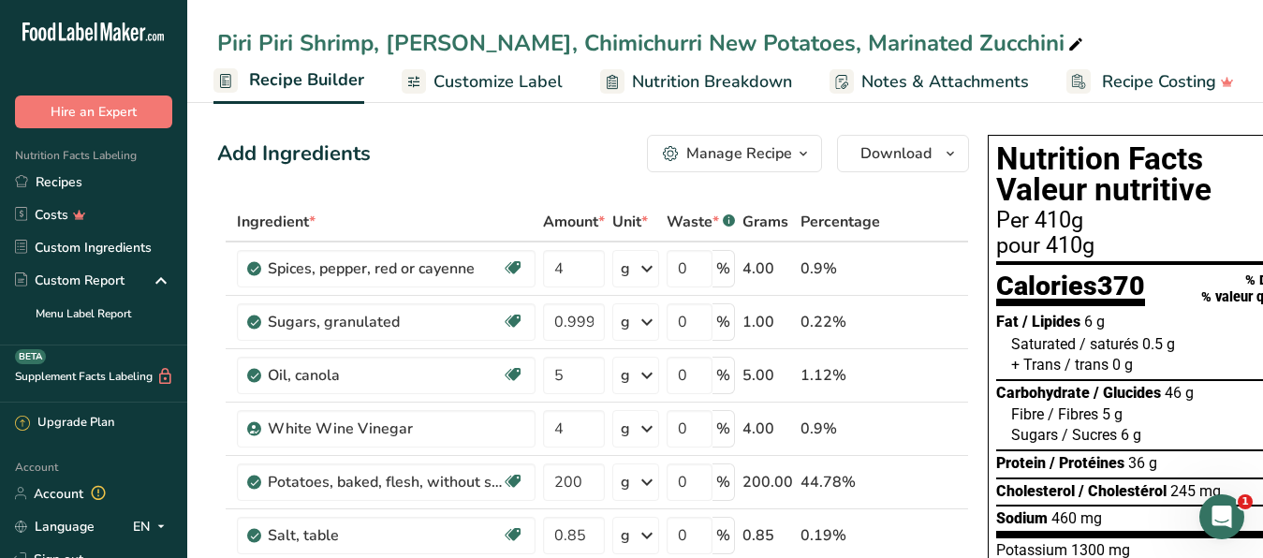
click at [547, 90] on span "Customize Label" at bounding box center [498, 81] width 129 height 25
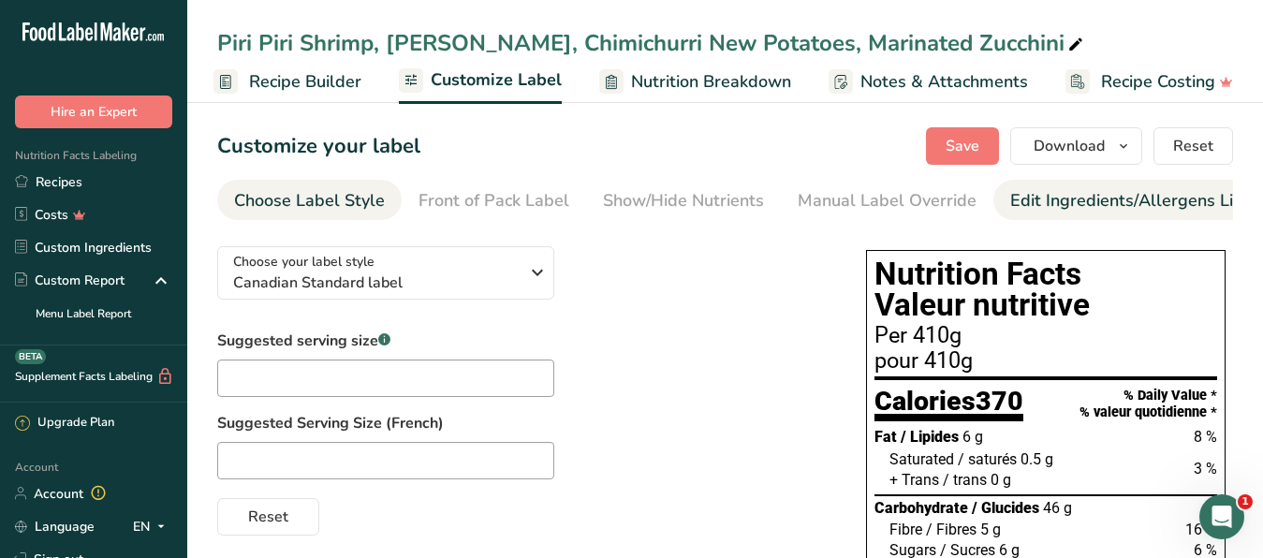
click at [1062, 206] on div "Edit Ingredients/Allergens List" at bounding box center [1129, 200] width 238 height 25
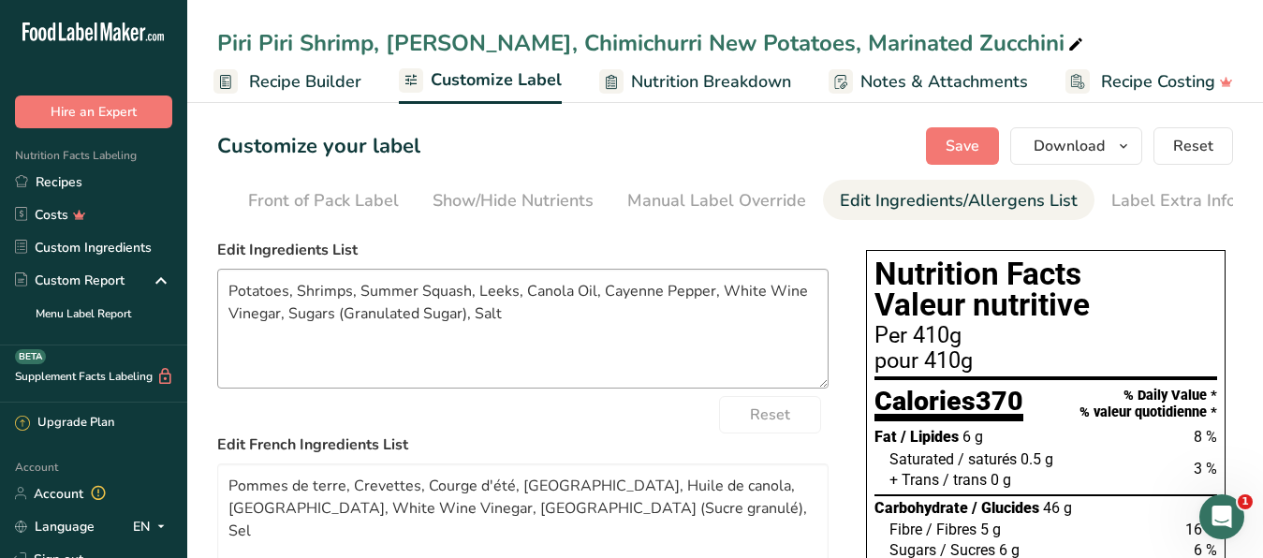
scroll to position [0, 171]
drag, startPoint x: 493, startPoint y: 312, endPoint x: 23, endPoint y: 243, distance: 475.1
click at [217, 269] on textarea "Potatoes, Shrimps, Summer Squash, Leeks, Canola Oil, Cayenne Pepper, White Wine…" at bounding box center [522, 329] width 611 height 120
paste textarea ", [PERSON_NAME], Leeks, Oil, Garlic, Fresh Lemon Juice, Fresh Herbs Seasoning"
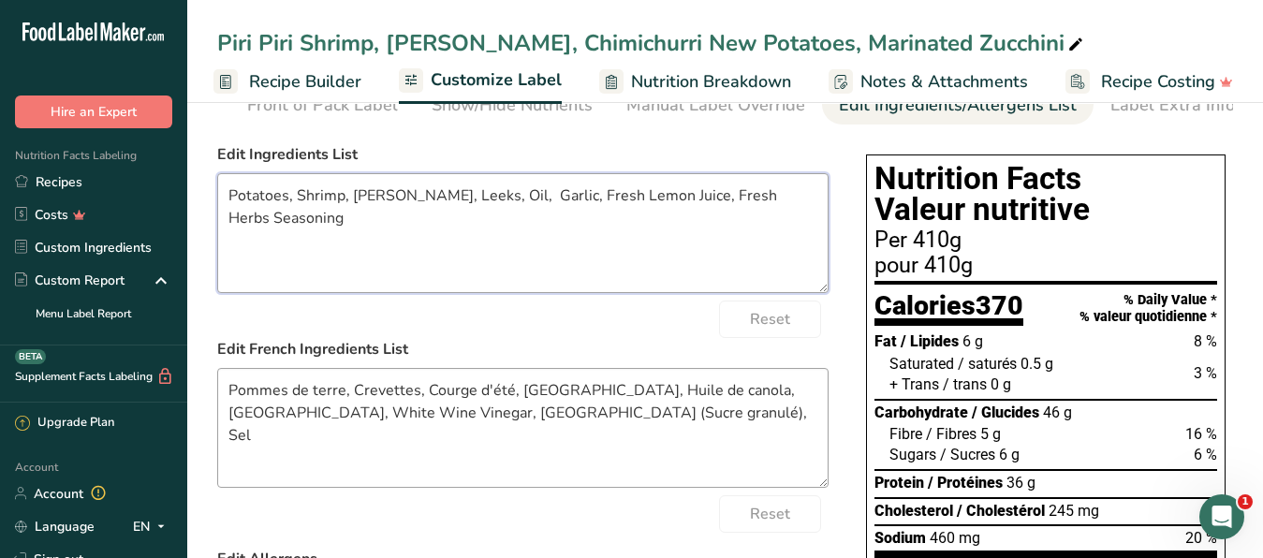
type textarea "Potatoes, Shrimp, [PERSON_NAME], Leeks, Oil, Garlic, Fresh Lemon Juice, Fresh H…"
drag, startPoint x: 385, startPoint y: 410, endPoint x: 128, endPoint y: 375, distance: 259.0
click at [217, 370] on textarea "Pommes de terre, Crevettes, Courge d'été, [GEOGRAPHIC_DATA], Huile de canola, […" at bounding box center [522, 428] width 611 height 120
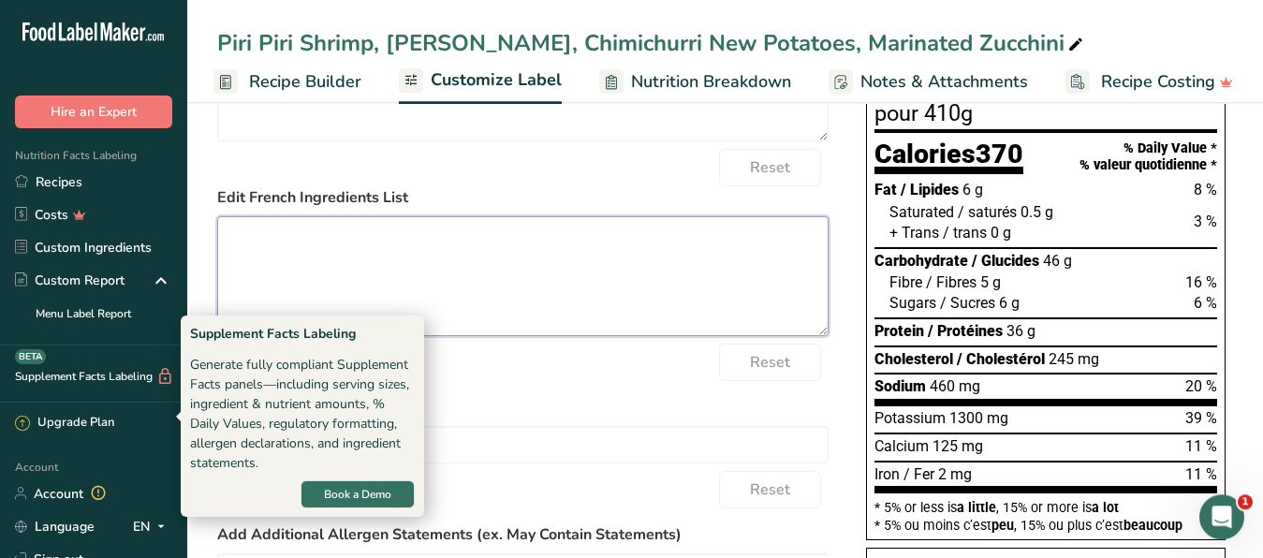
scroll to position [287, 0]
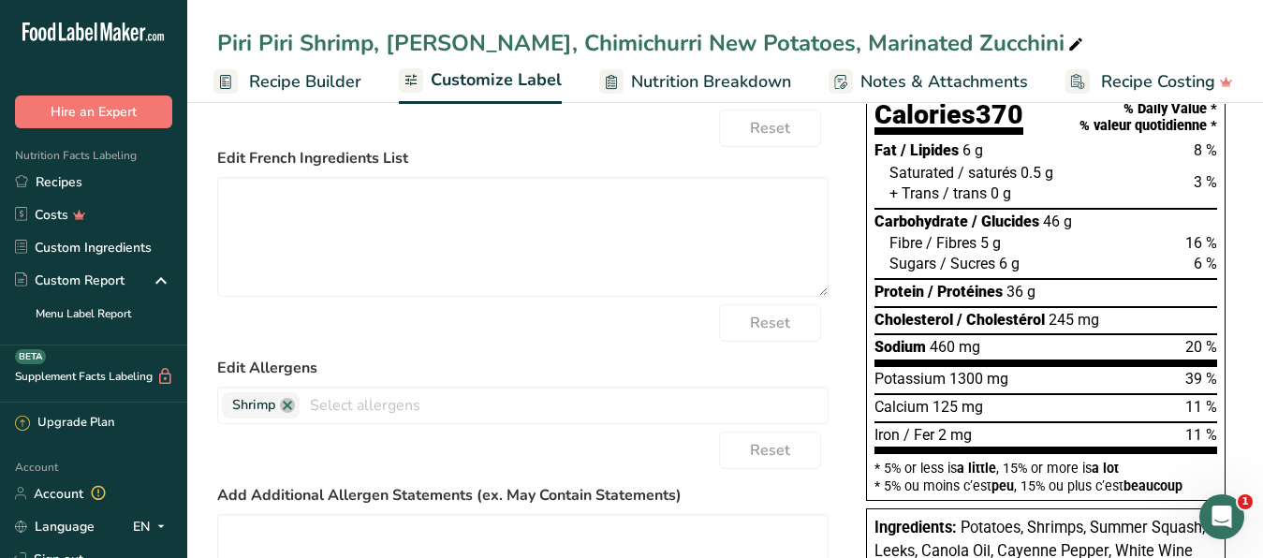
click at [532, 342] on div "Reset" at bounding box center [522, 322] width 611 height 37
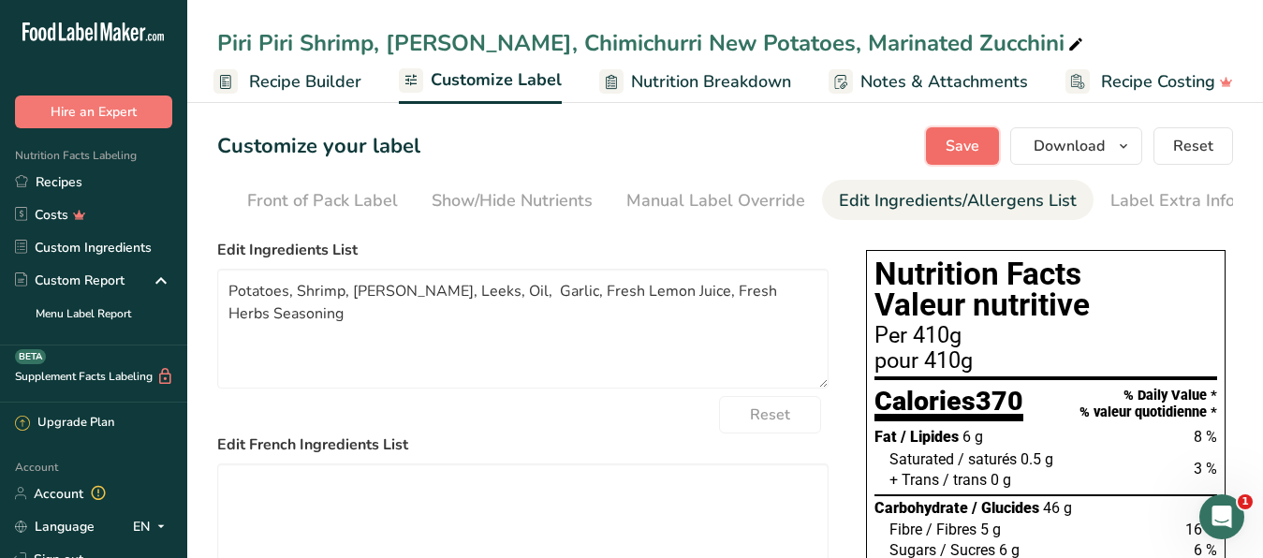
click at [955, 145] on span "Save" at bounding box center [963, 146] width 34 height 22
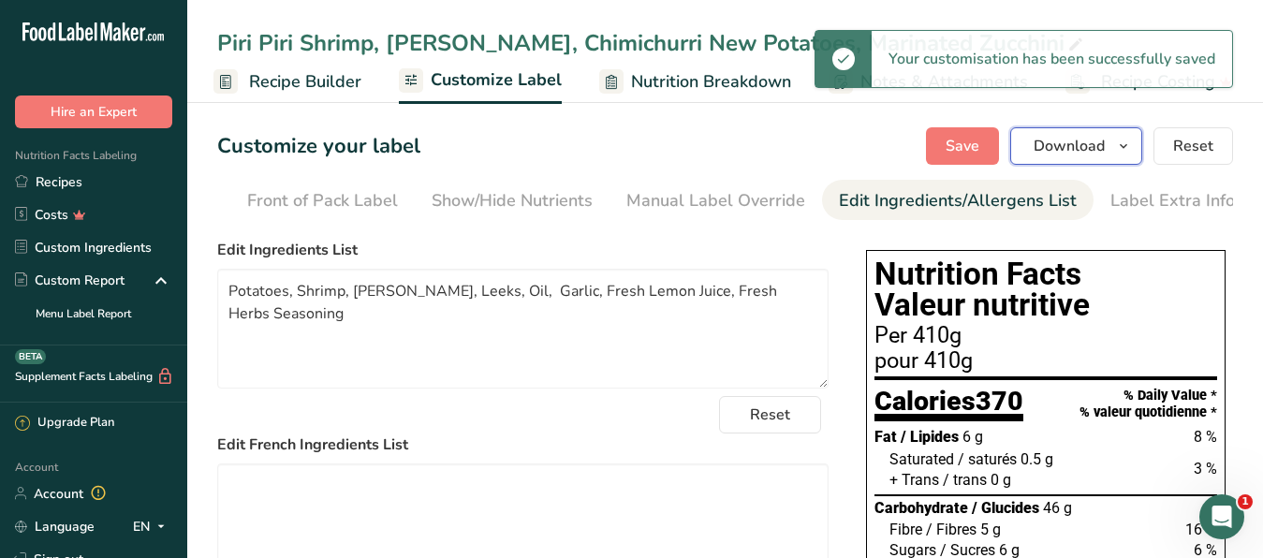
click at [1057, 152] on span "Download" at bounding box center [1069, 146] width 71 height 22
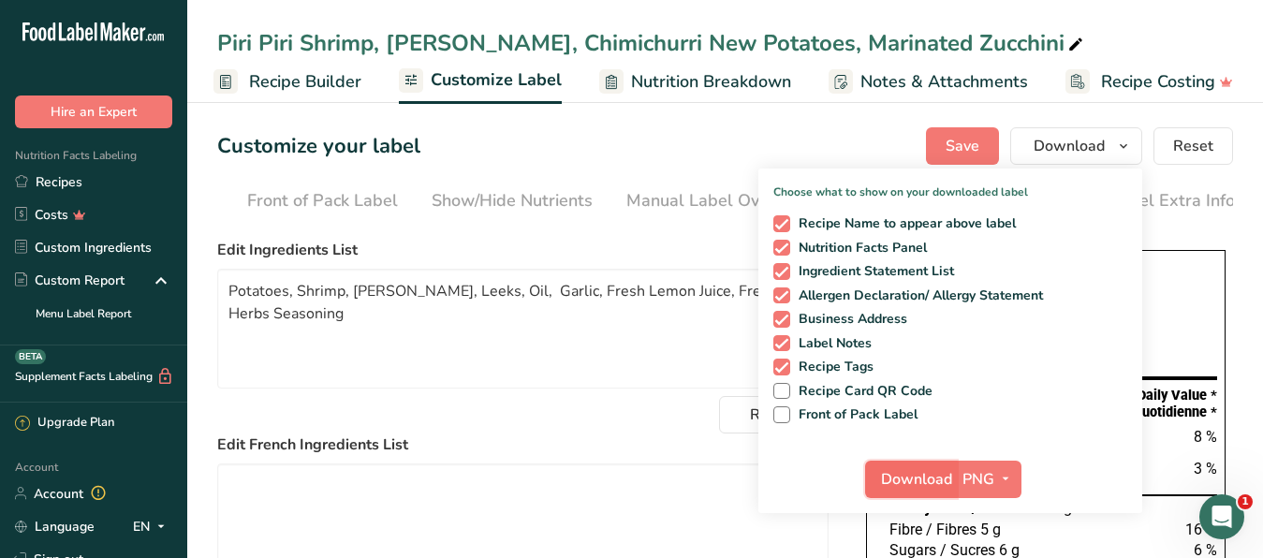
click at [904, 477] on span "Download" at bounding box center [916, 479] width 71 height 22
click at [1067, 40] on icon at bounding box center [1075, 45] width 17 height 26
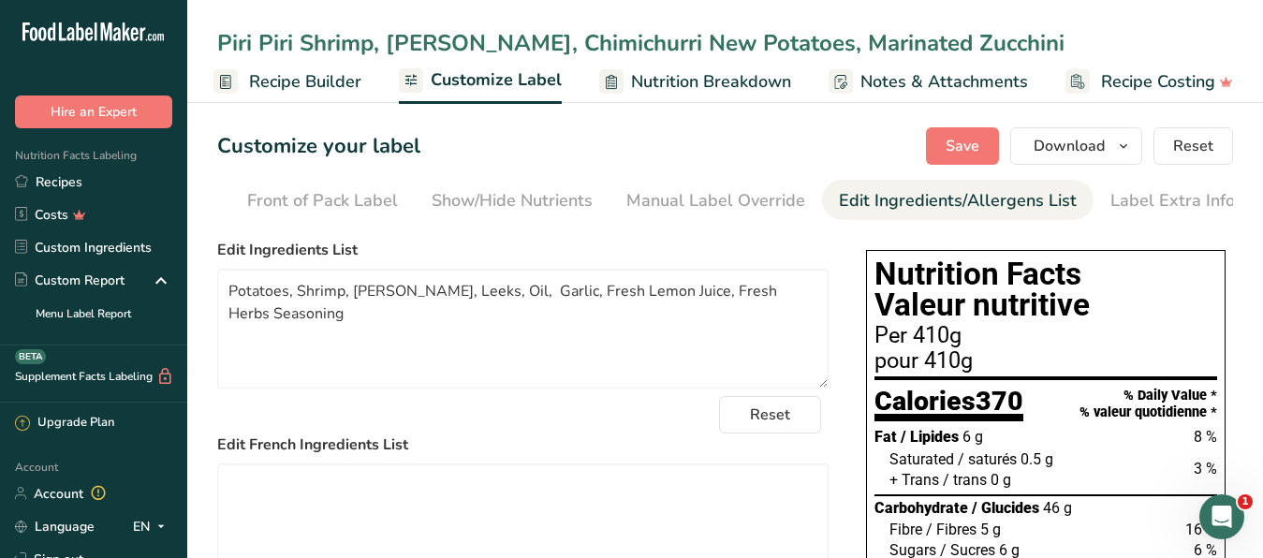
drag, startPoint x: 1014, startPoint y: 40, endPoint x: 132, endPoint y: 17, distance: 882.4
click at [217, 26] on input "Piri Piri Shrimp, [PERSON_NAME], Chimichurri New Potatoes, Marinated Zucchini" at bounding box center [725, 43] width 1016 height 34
